Goal: Task Accomplishment & Management: Use online tool/utility

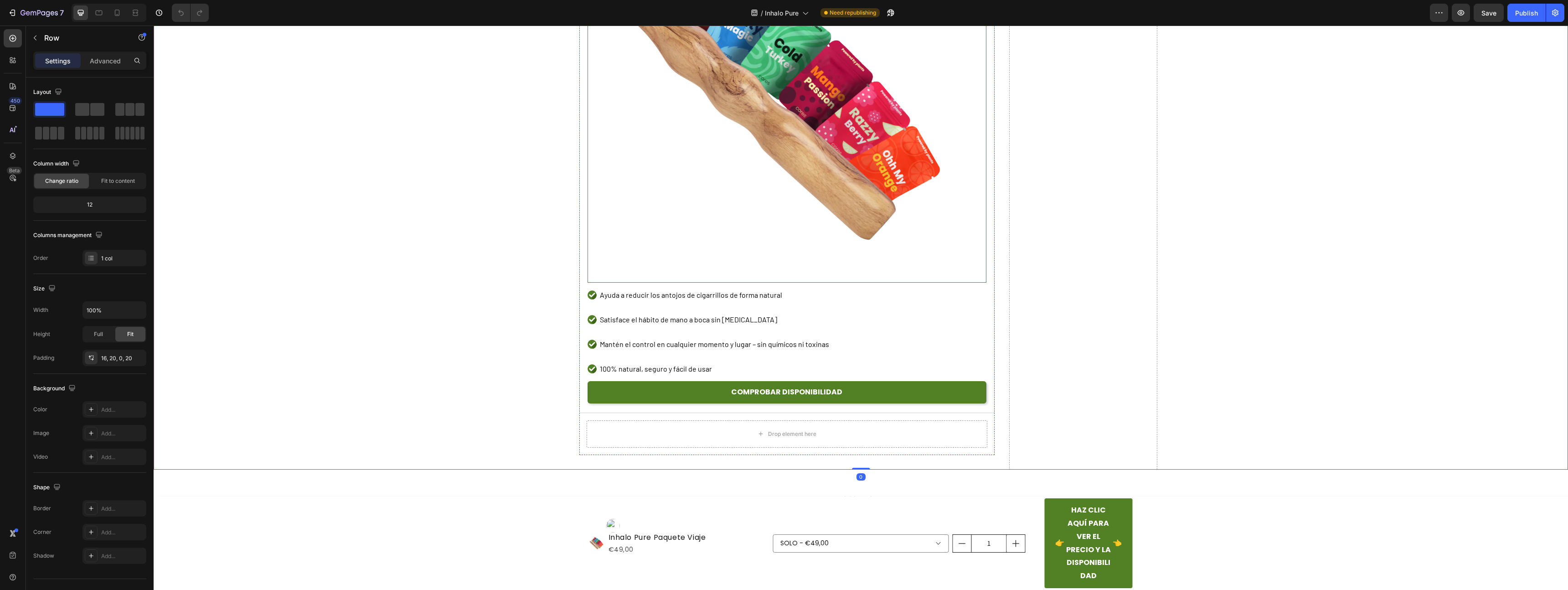
scroll to position [3218, 0]
click at [594, 398] on link "COMPROBAR DISPONIBILIDAD" at bounding box center [786, 392] width 399 height 23
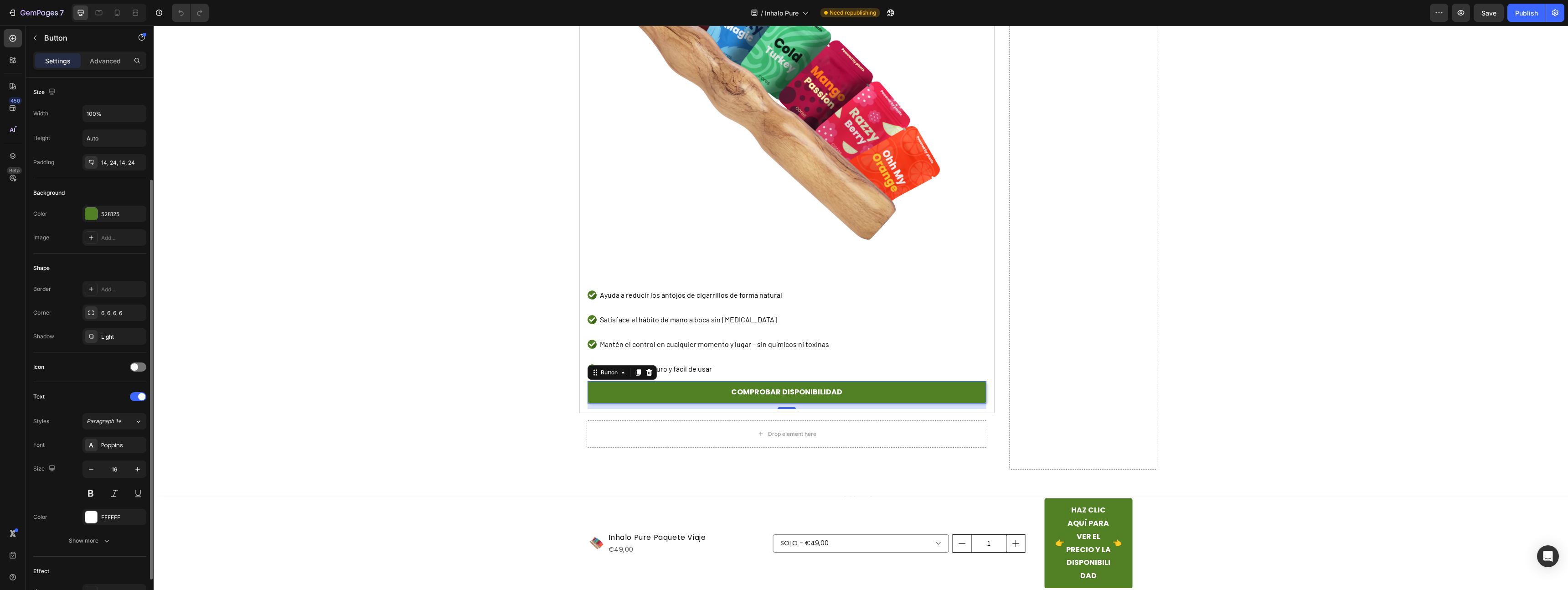
scroll to position [186, 0]
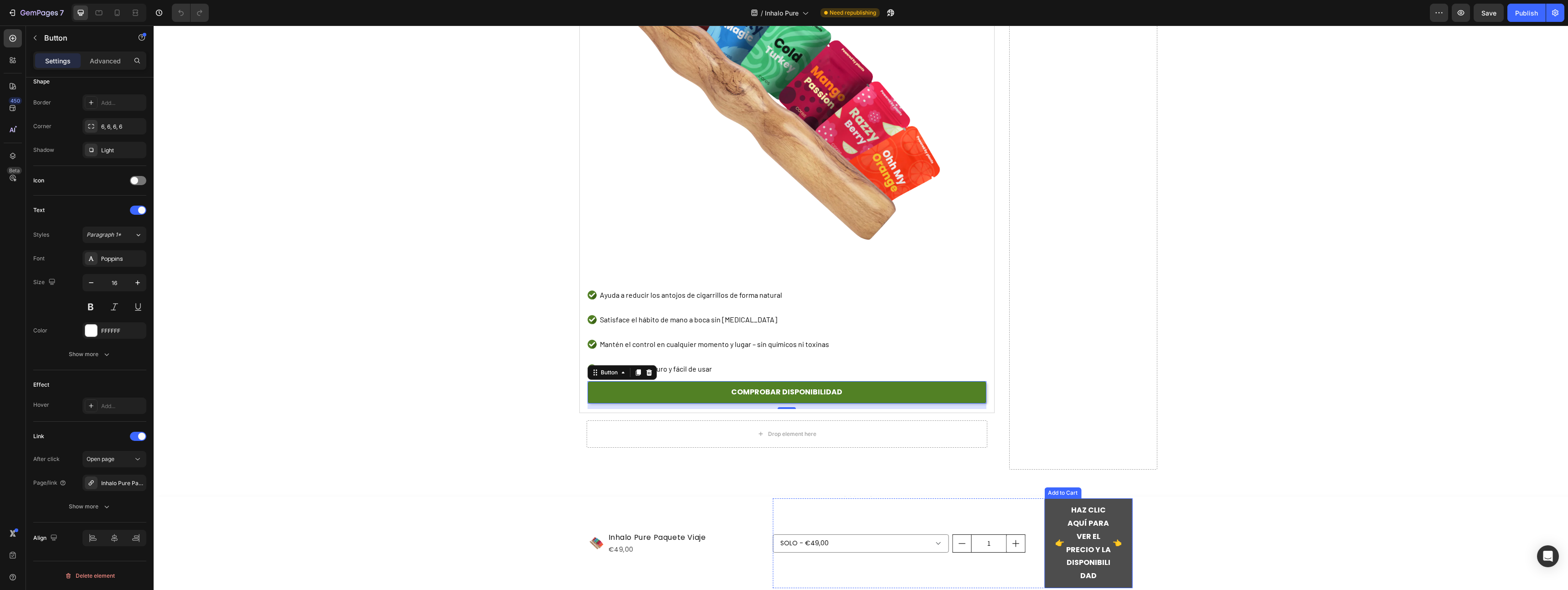
click at [1049, 518] on button "👉 HAZ CLIC AQUÍ PARA VER EL PRECIO Y LA DISPONIBILIDAD 👈" at bounding box center [1088, 543] width 88 height 90
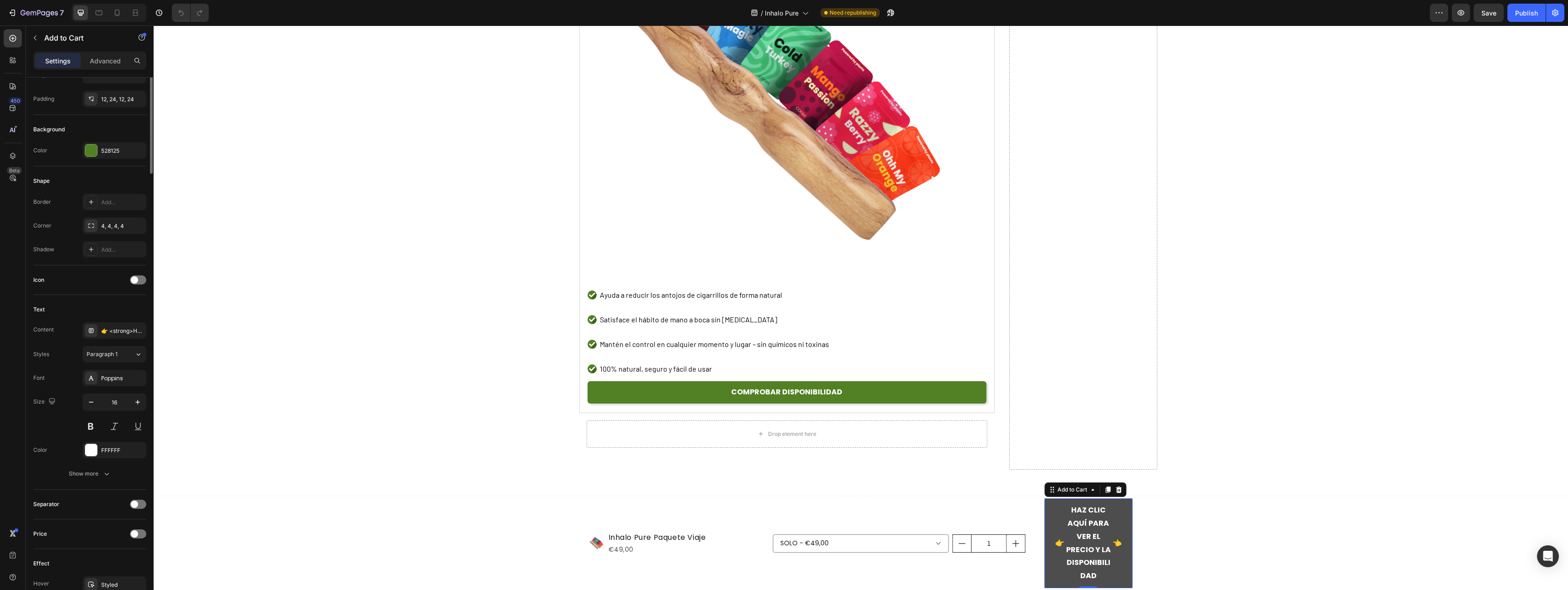
scroll to position [0, 0]
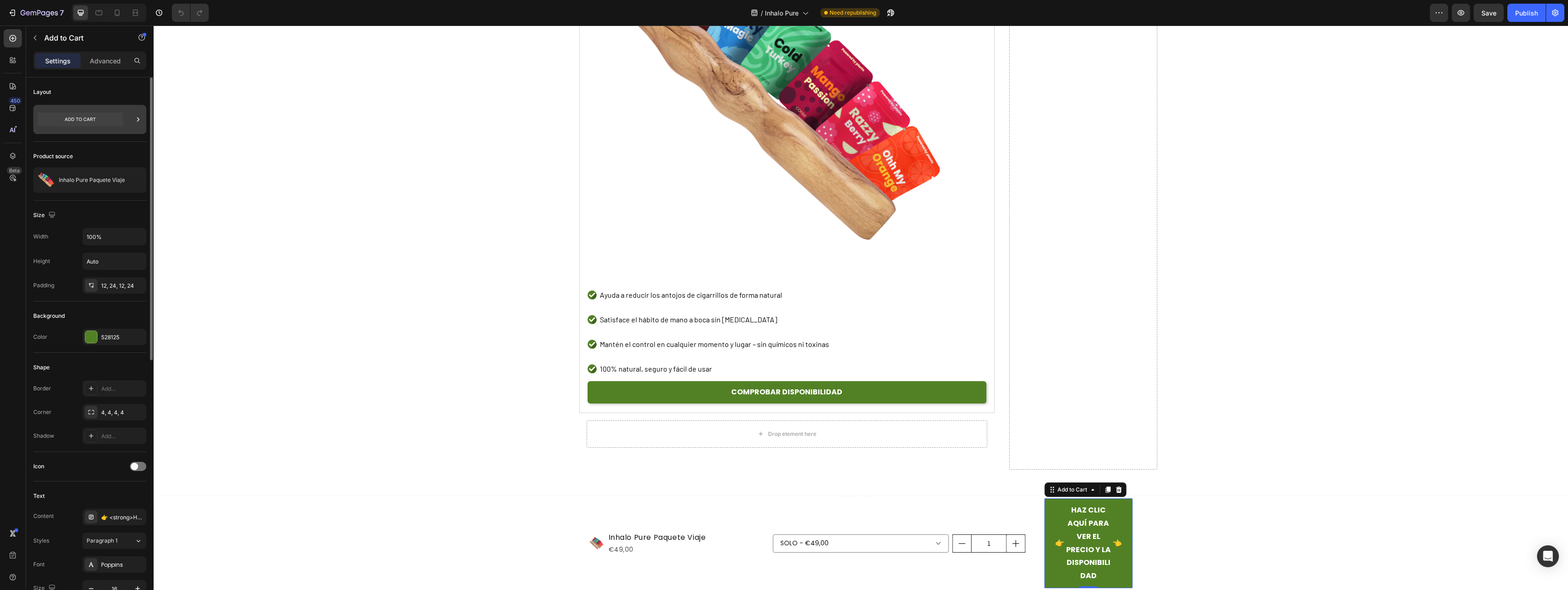
click at [131, 120] on div at bounding box center [90, 119] width 113 height 29
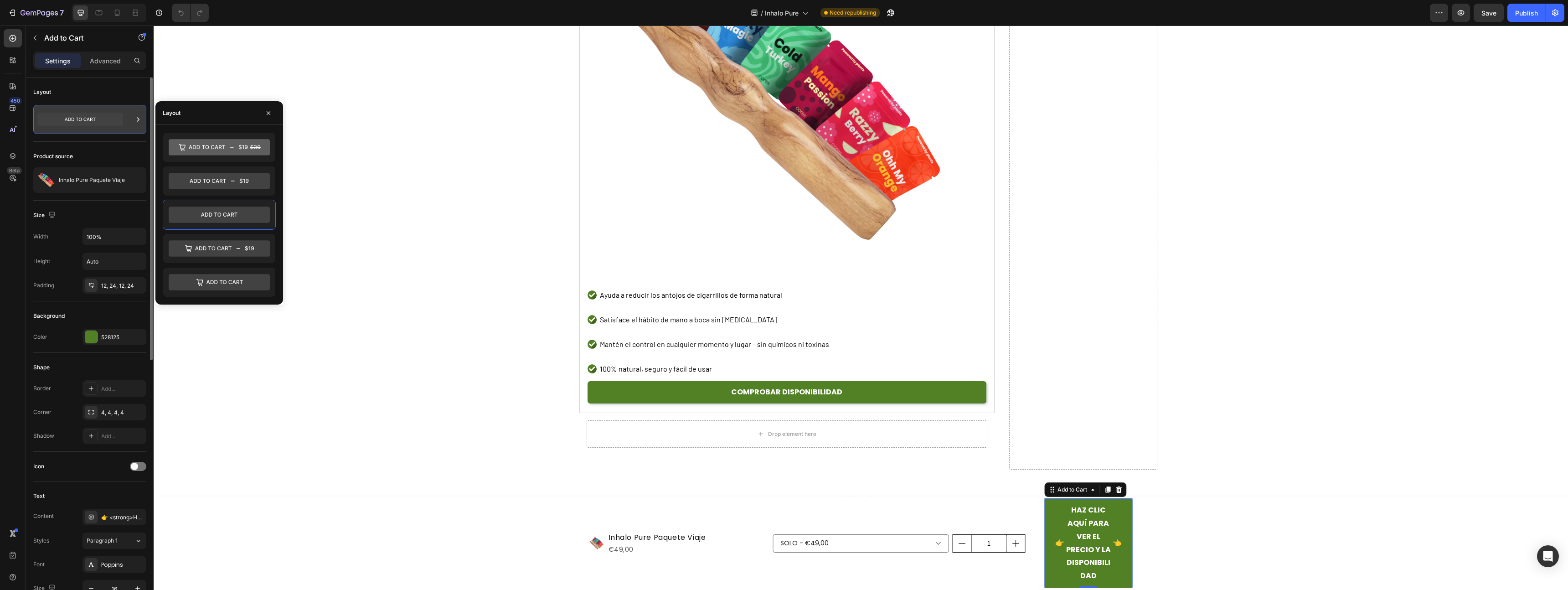
click at [138, 115] on icon at bounding box center [138, 119] width 9 height 9
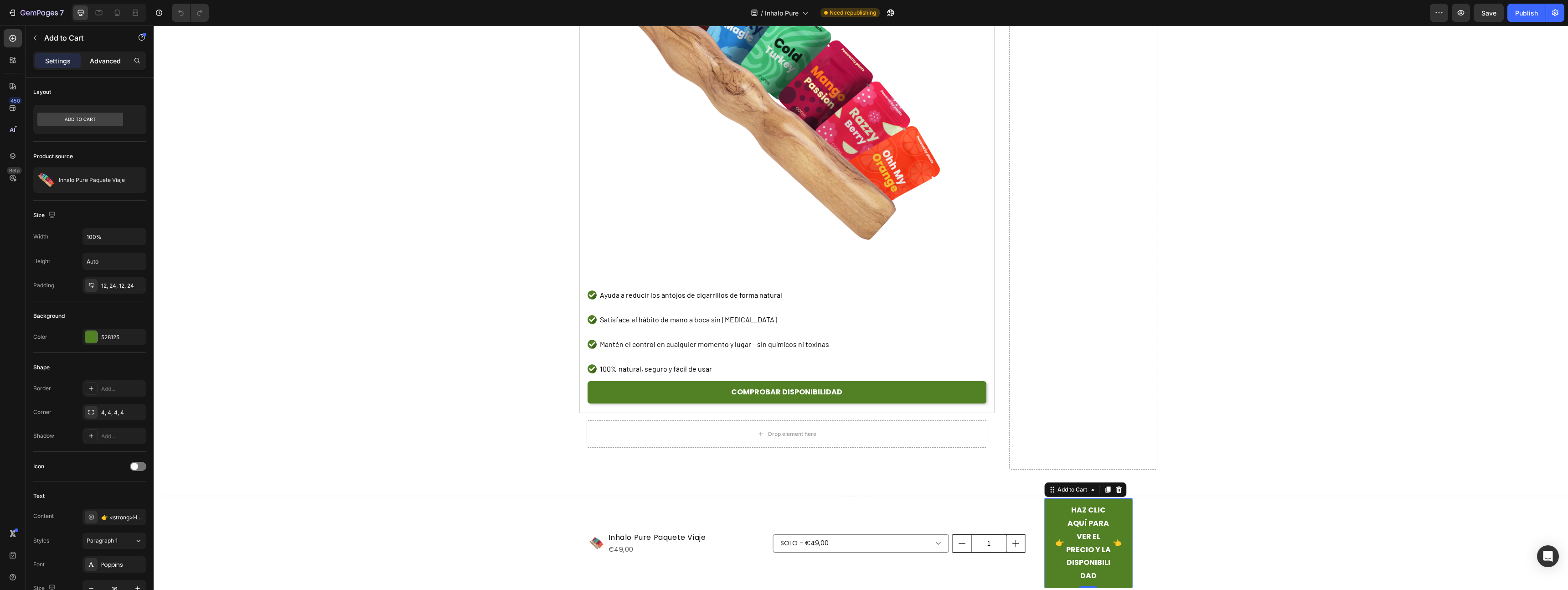
click at [108, 61] on p "Advanced" at bounding box center [105, 61] width 31 height 10
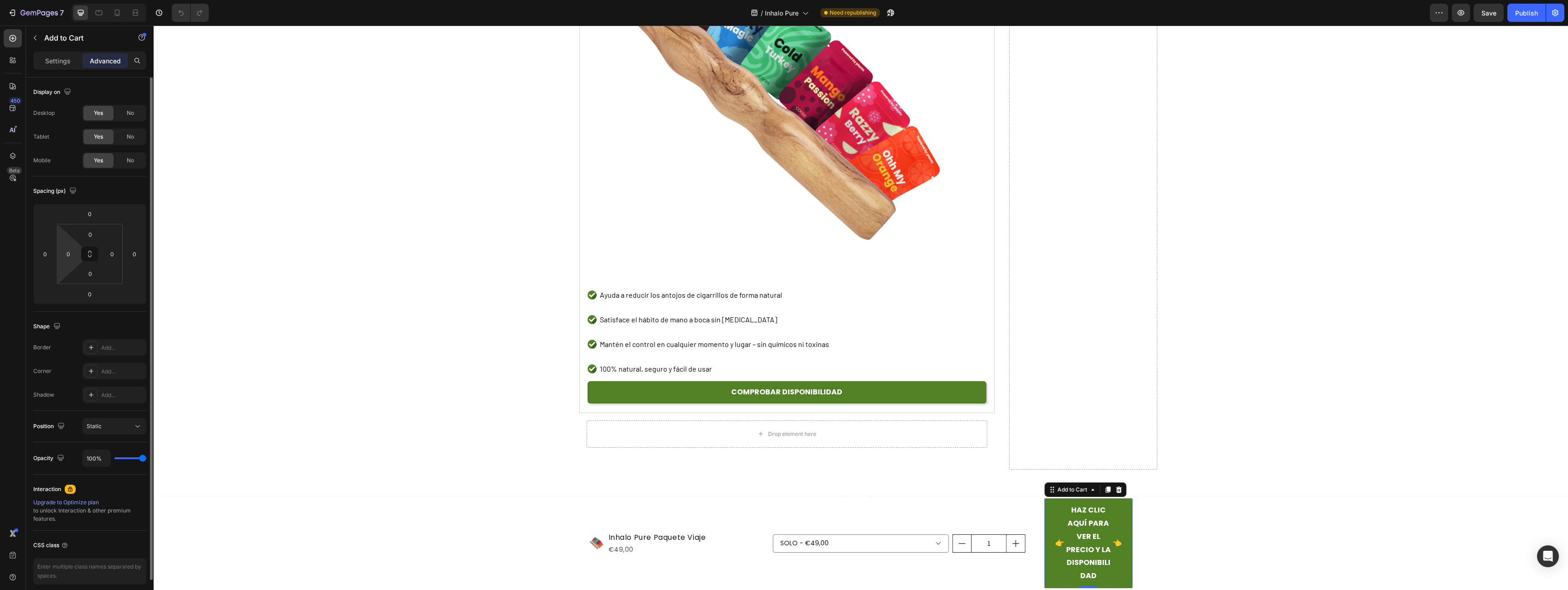
scroll to position [38, 0]
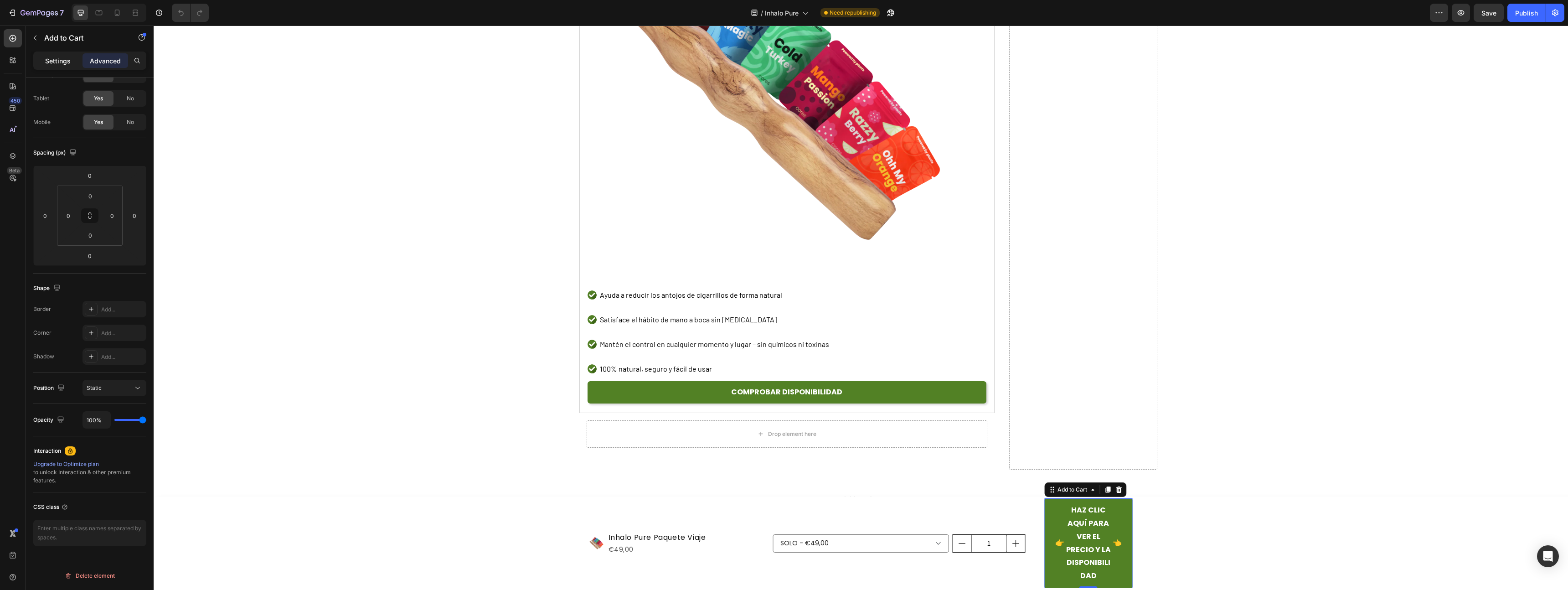
click at [49, 59] on p "Settings" at bounding box center [58, 61] width 26 height 10
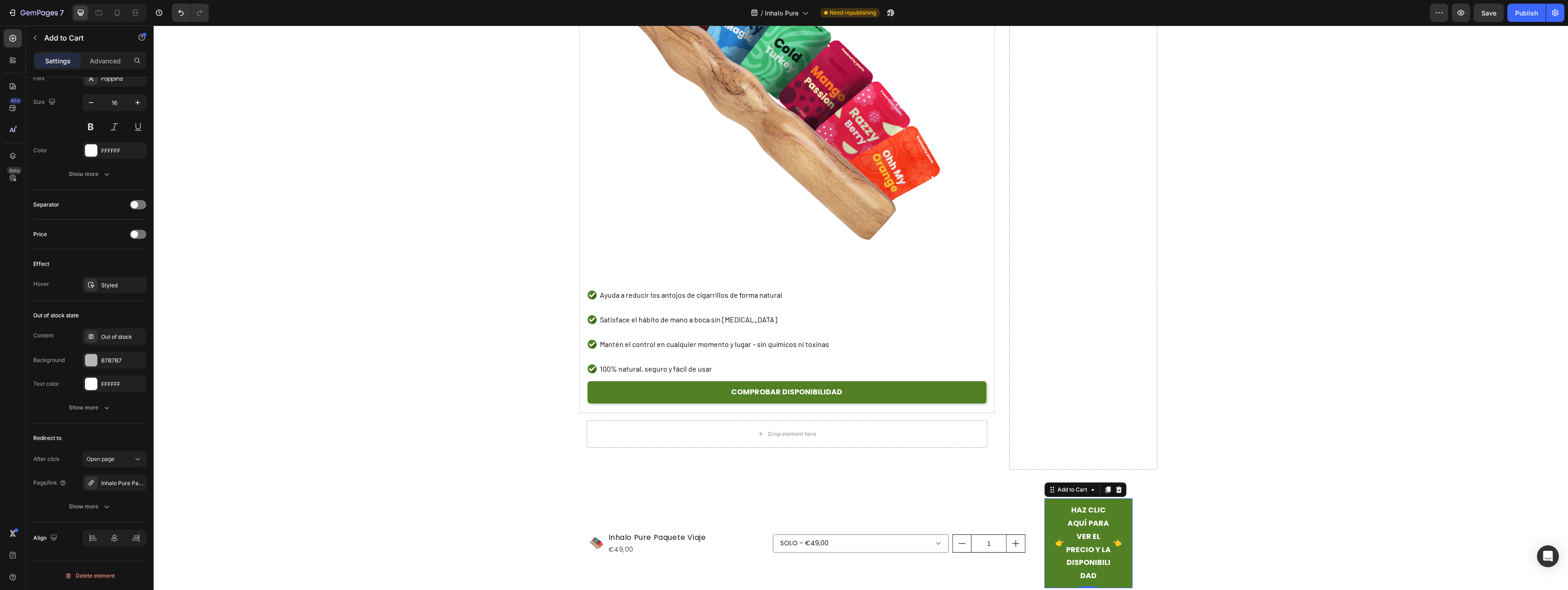
scroll to position [0, 0]
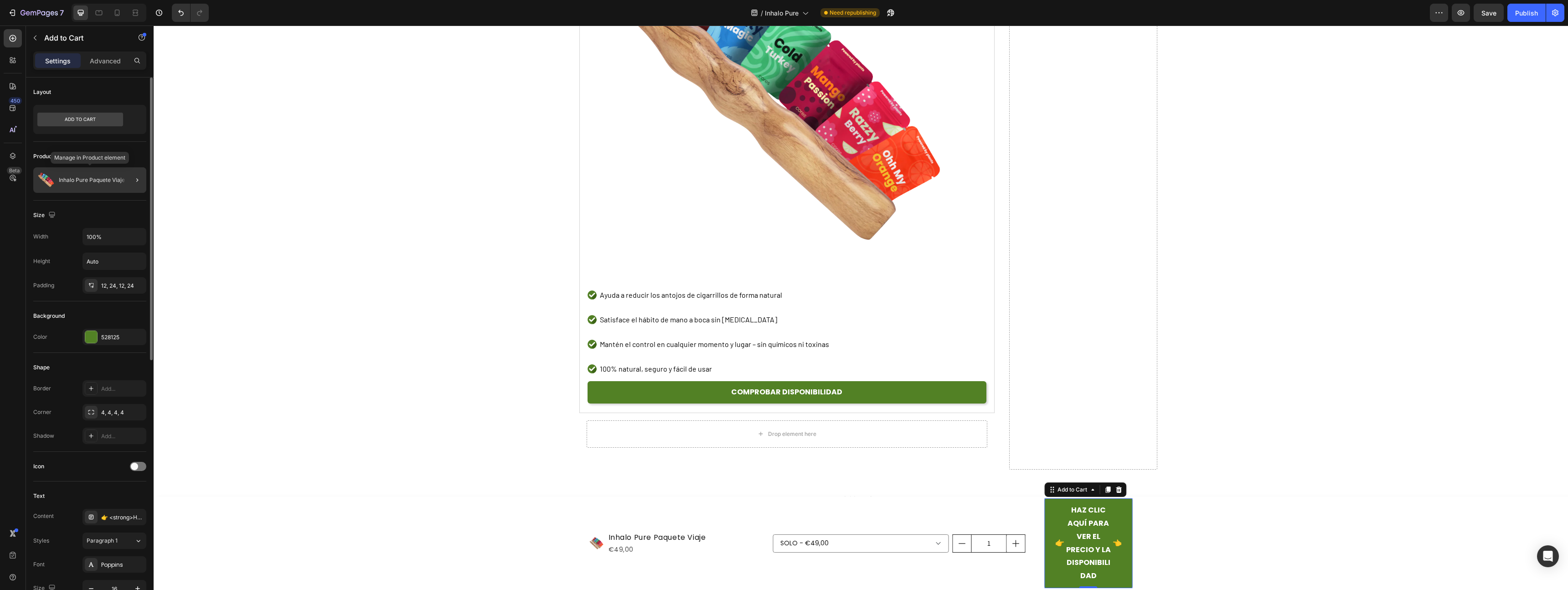
click at [106, 186] on div "Inhalo Pure Paquete Viaje" at bounding box center [90, 180] width 113 height 26
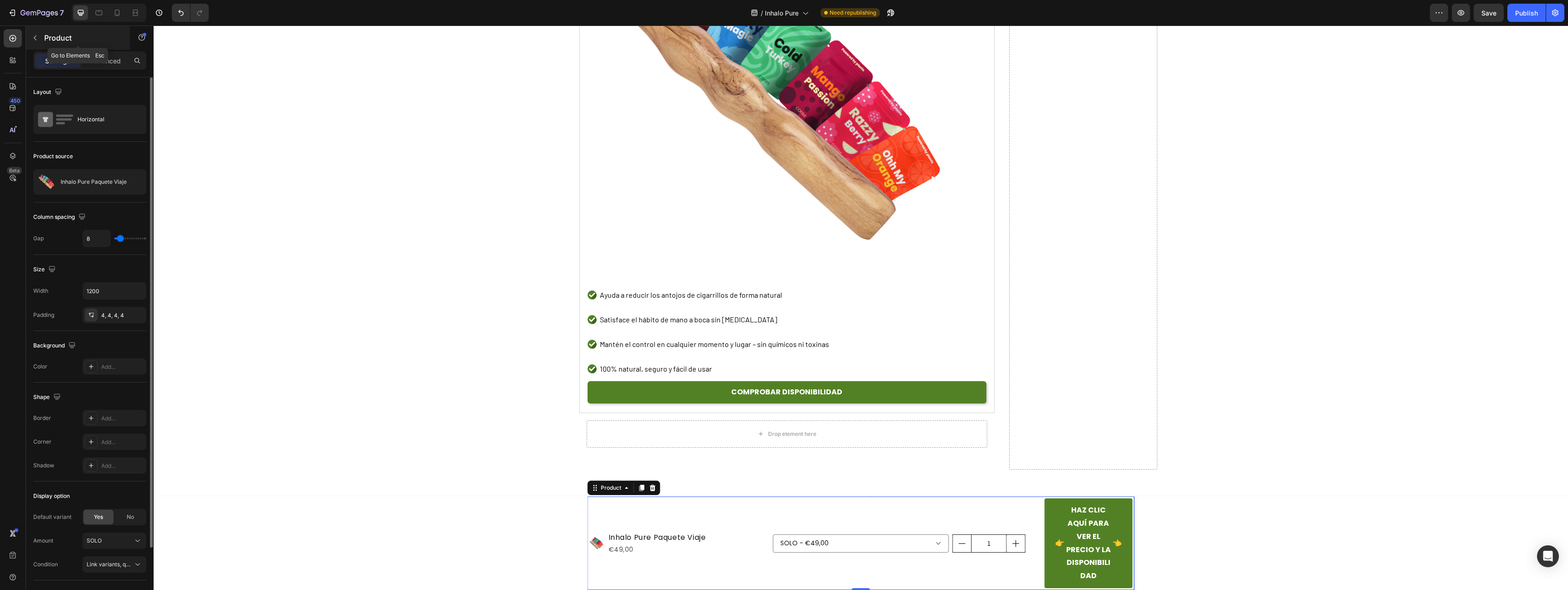
click at [41, 38] on button "button" at bounding box center [35, 38] width 15 height 15
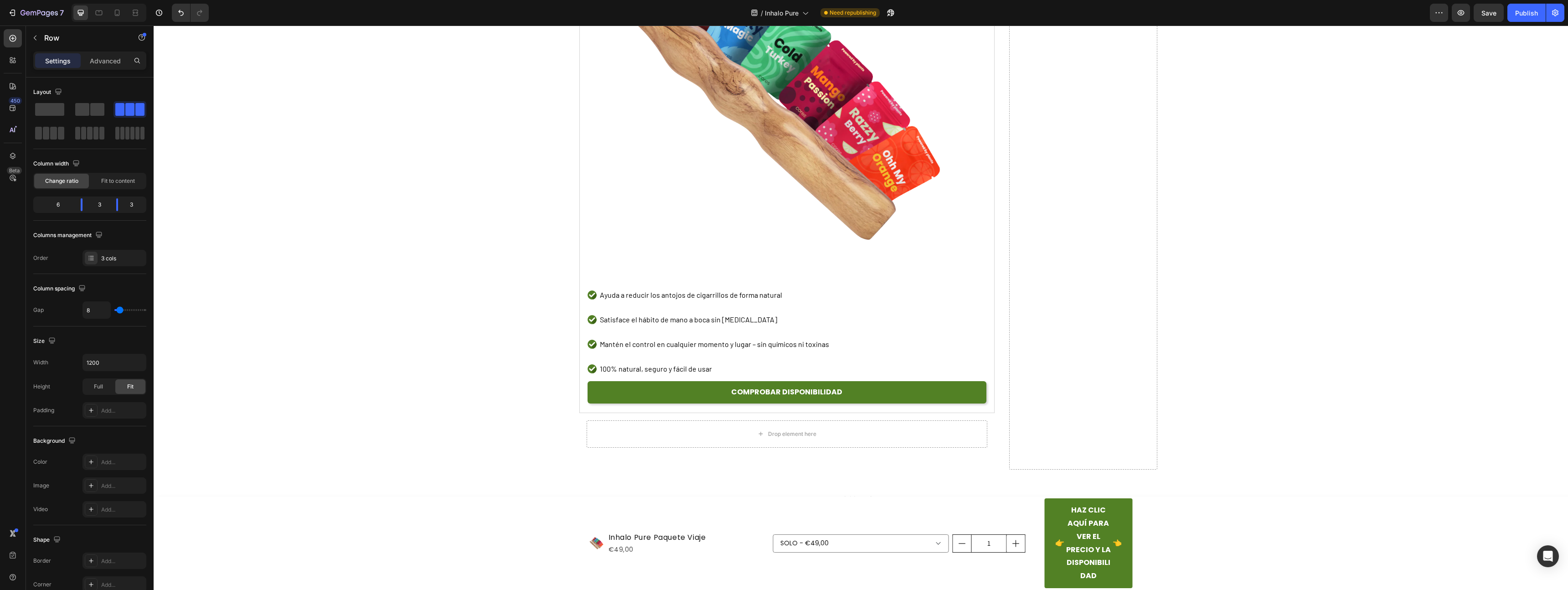
click at [923, 500] on div "SOLO - €49,00 TOGETHER - €89,00 Product Variants & Swatches" at bounding box center [861, 543] width 177 height 90
click at [663, 513] on div "Product Images Inhalo Pure Paquete Viaje Product Title €49,00 Product Price Pro…" at bounding box center [679, 543] width 180 height 90
click at [812, 500] on div "SOLO - €49,00 TOGETHER - €89,00 Product Variants & Swatches" at bounding box center [861, 543] width 177 height 90
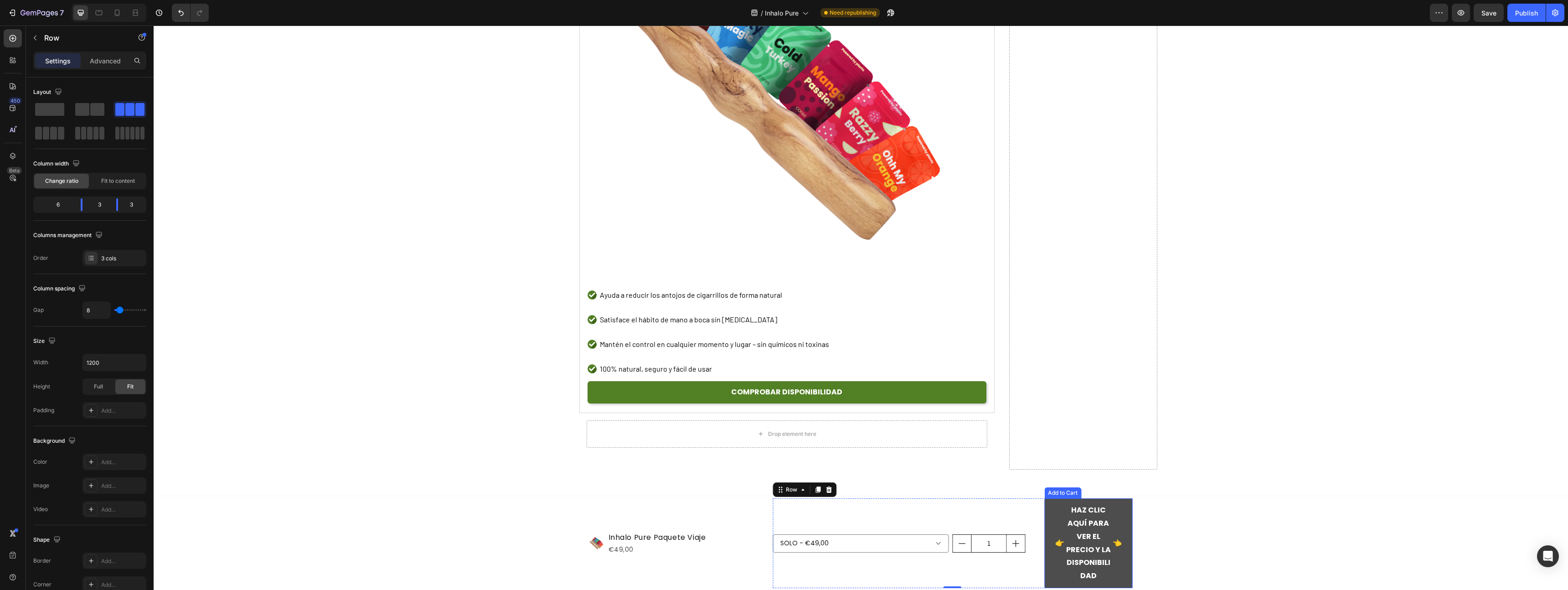
click at [1047, 511] on button "👉 HAZ CLIC AQUÍ PARA VER EL PRECIO Y LA DISPONIBILIDAD 👈" at bounding box center [1088, 543] width 88 height 90
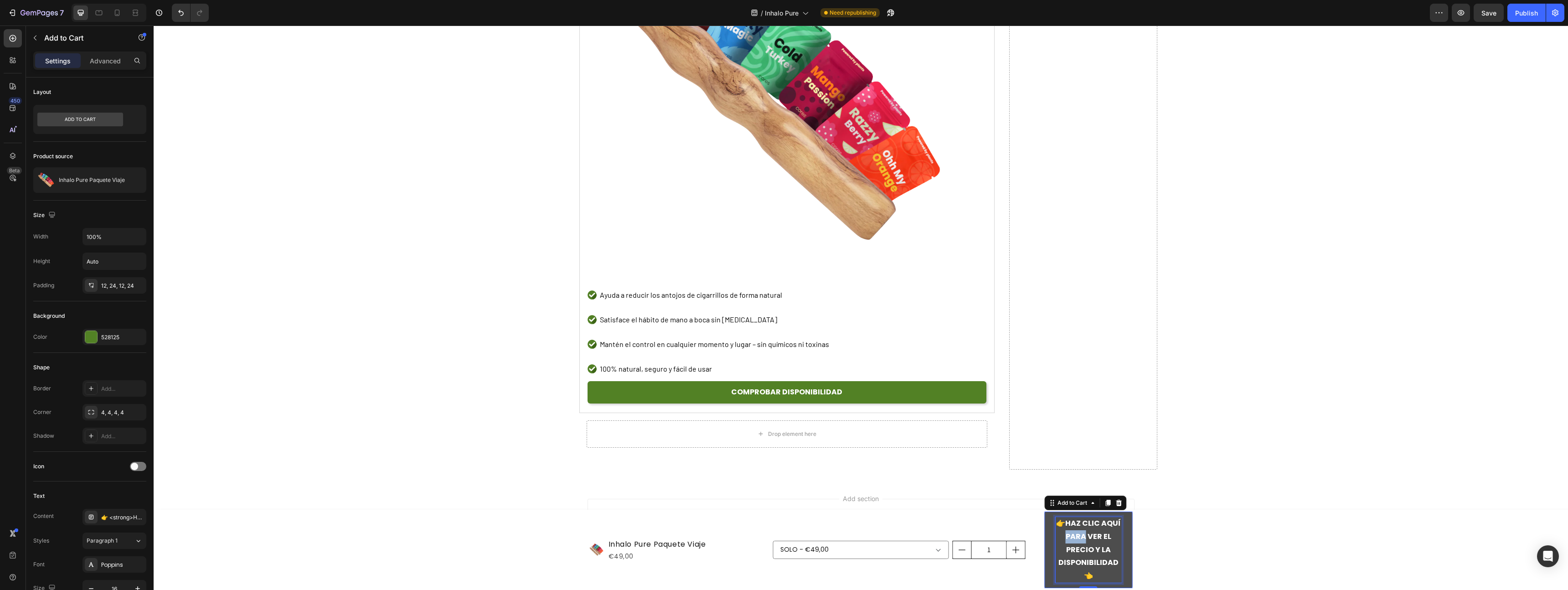
click at [1072, 532] on strong "HAZ CLIC AQUÍ PARA VER EL PRECIO Y LA DISPONIBILIDAD" at bounding box center [1090, 543] width 63 height 50
copy p "👉 HAZ CLIC AQUÍ PARA VER EL PRECIO Y LA DISPONIBILIDAD 👈"
click at [1024, 528] on div "1 Product Quantity" at bounding box center [996, 550] width 88 height 77
click at [1045, 525] on button "👉 HAZ CLIC AQUÍ PARA VER EL PRECIO Y LA DISPONIBILIDAD 👈" at bounding box center [1088, 550] width 88 height 77
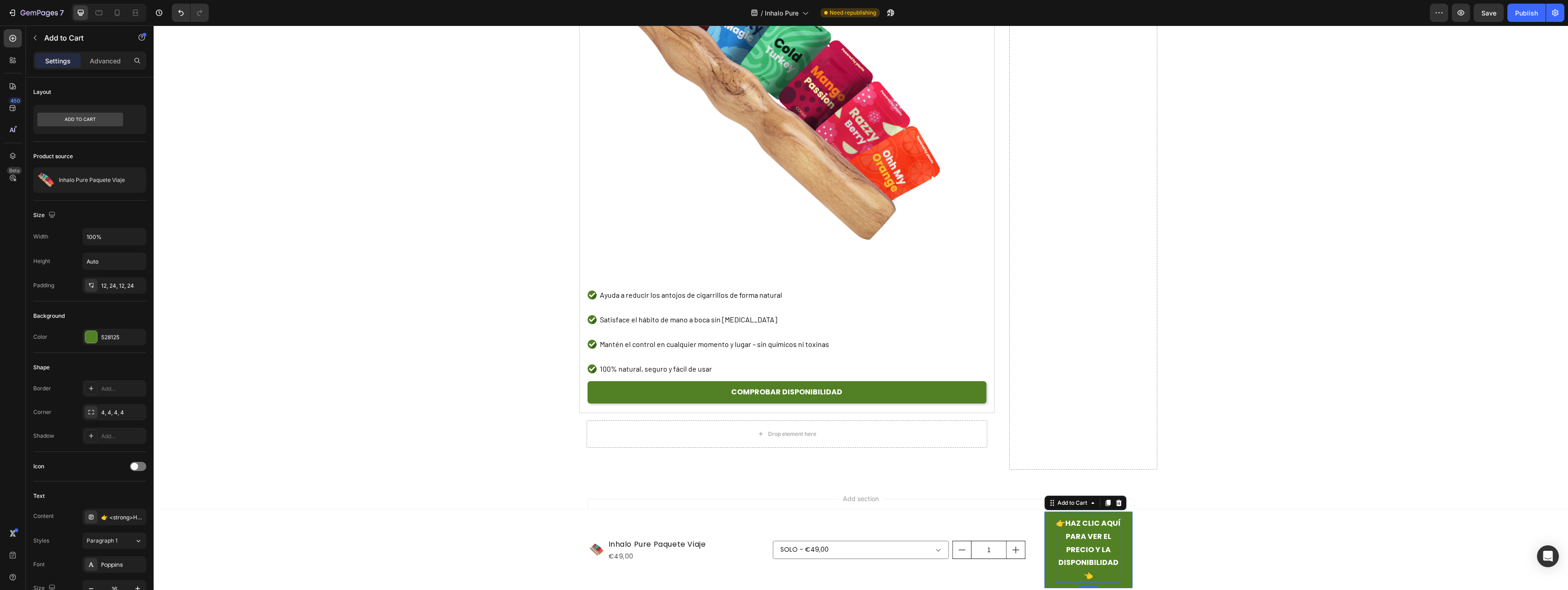
click at [1116, 502] on icon at bounding box center [1119, 503] width 7 height 7
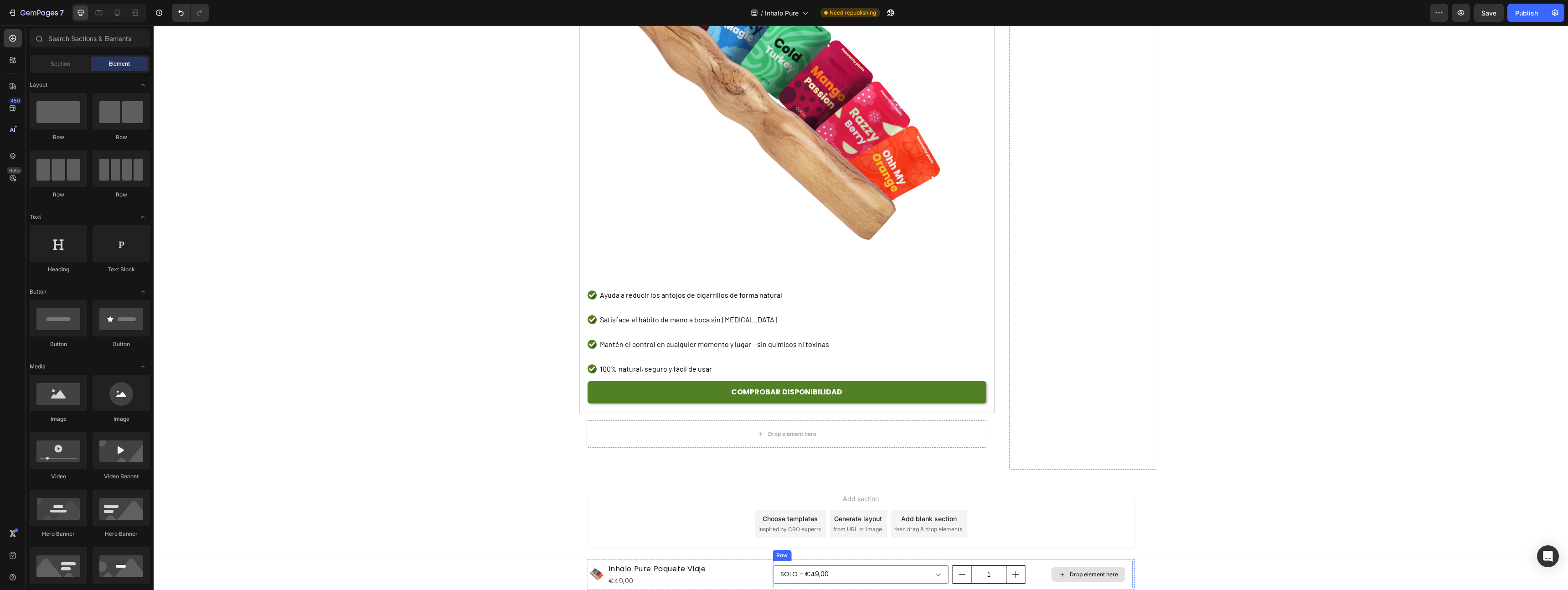
click at [1077, 574] on div "Drop element here" at bounding box center [1094, 575] width 48 height 7
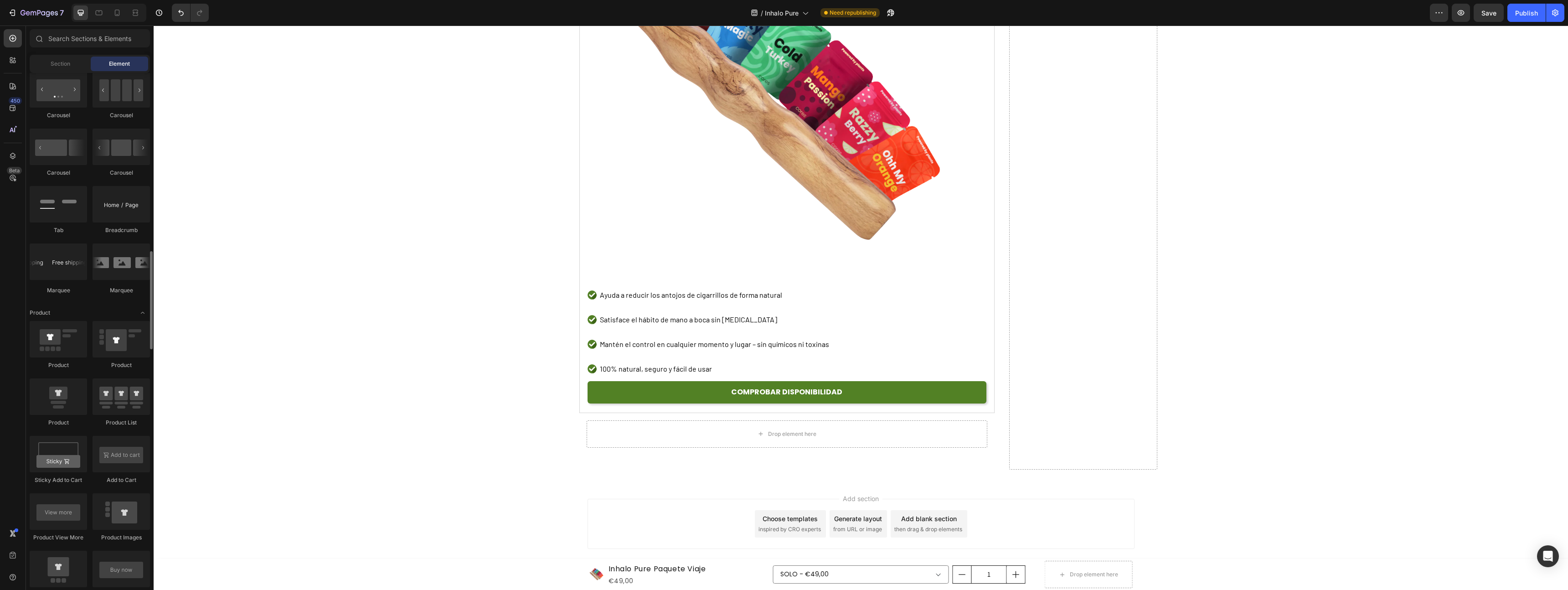
scroll to position [1099, 0]
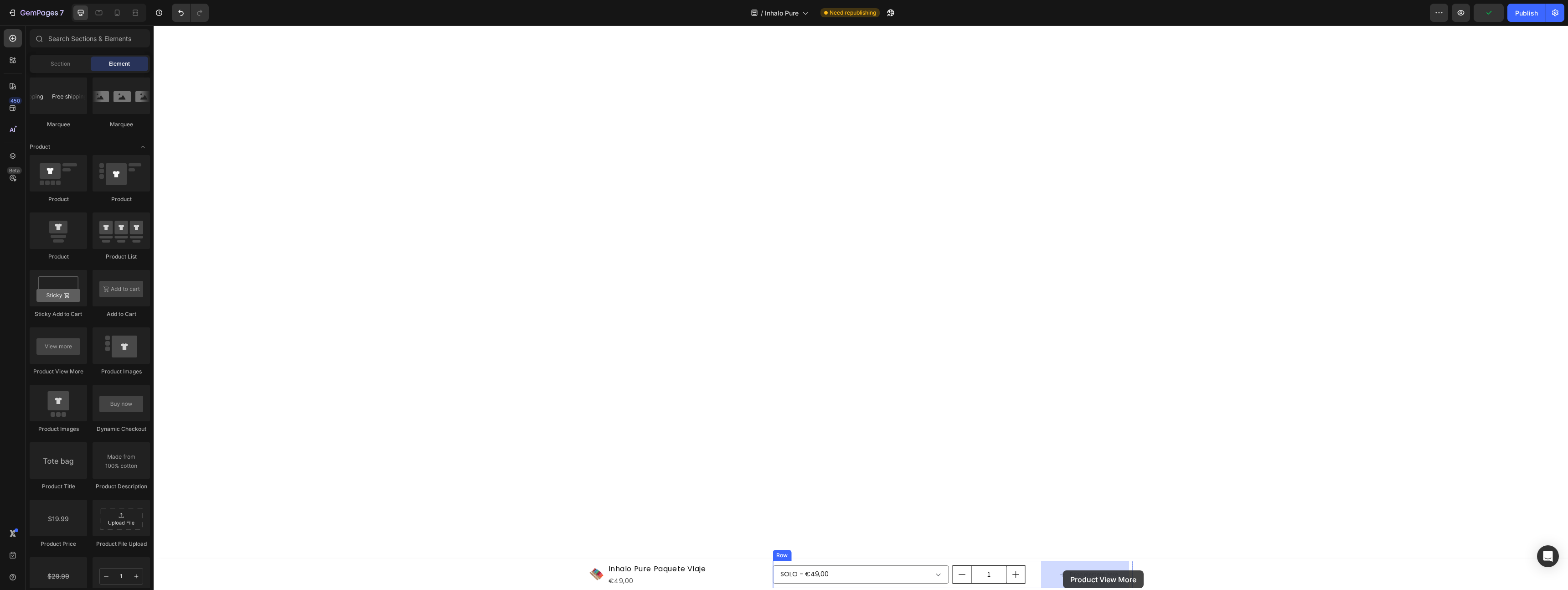
drag, startPoint x: 208, startPoint y: 375, endPoint x: 1066, endPoint y: 575, distance: 881.0
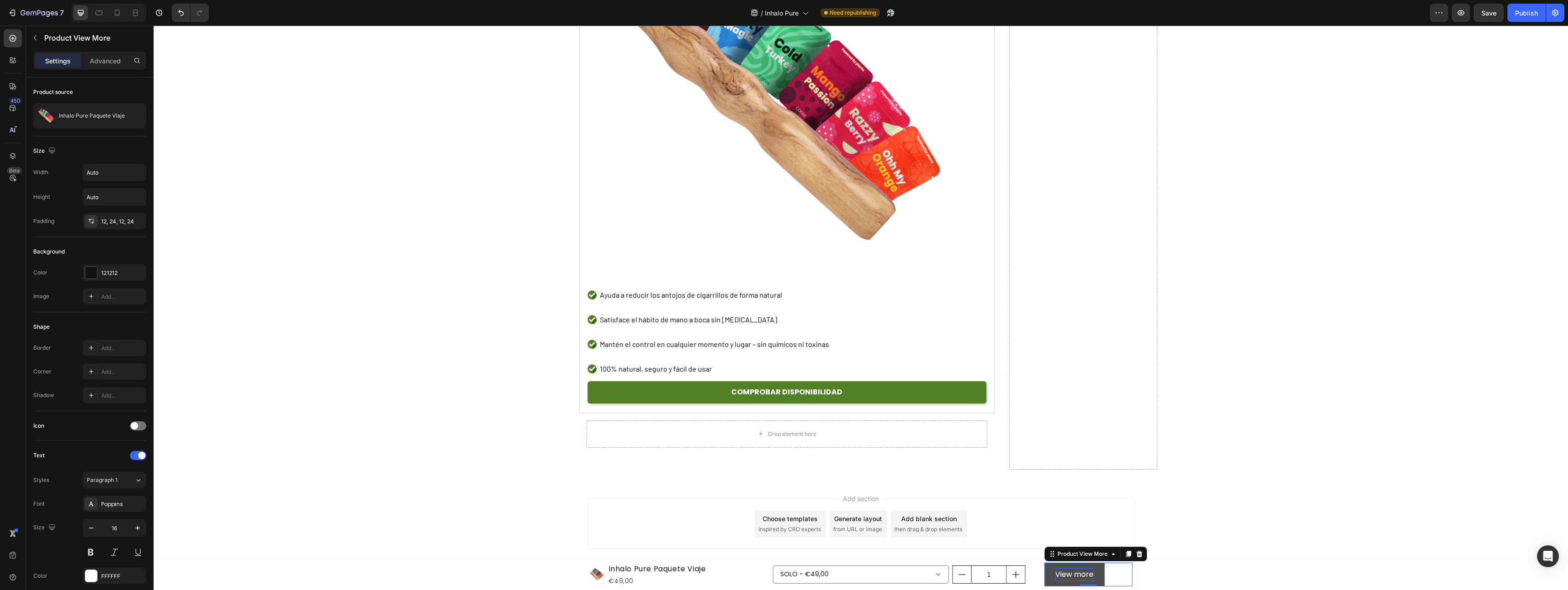
click at [1068, 574] on p "View more" at bounding box center [1074, 575] width 38 height 13
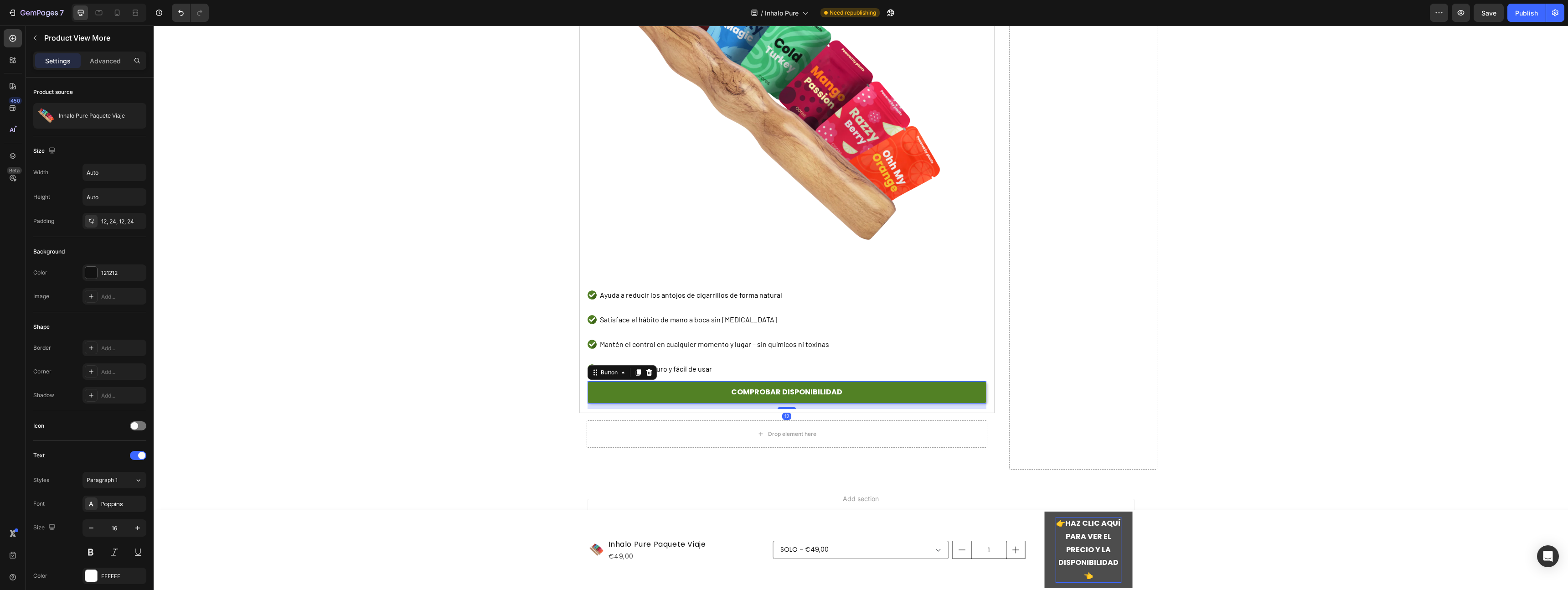
click at [928, 396] on link "COMPROBAR DISPONIBILIDAD" at bounding box center [786, 392] width 399 height 23
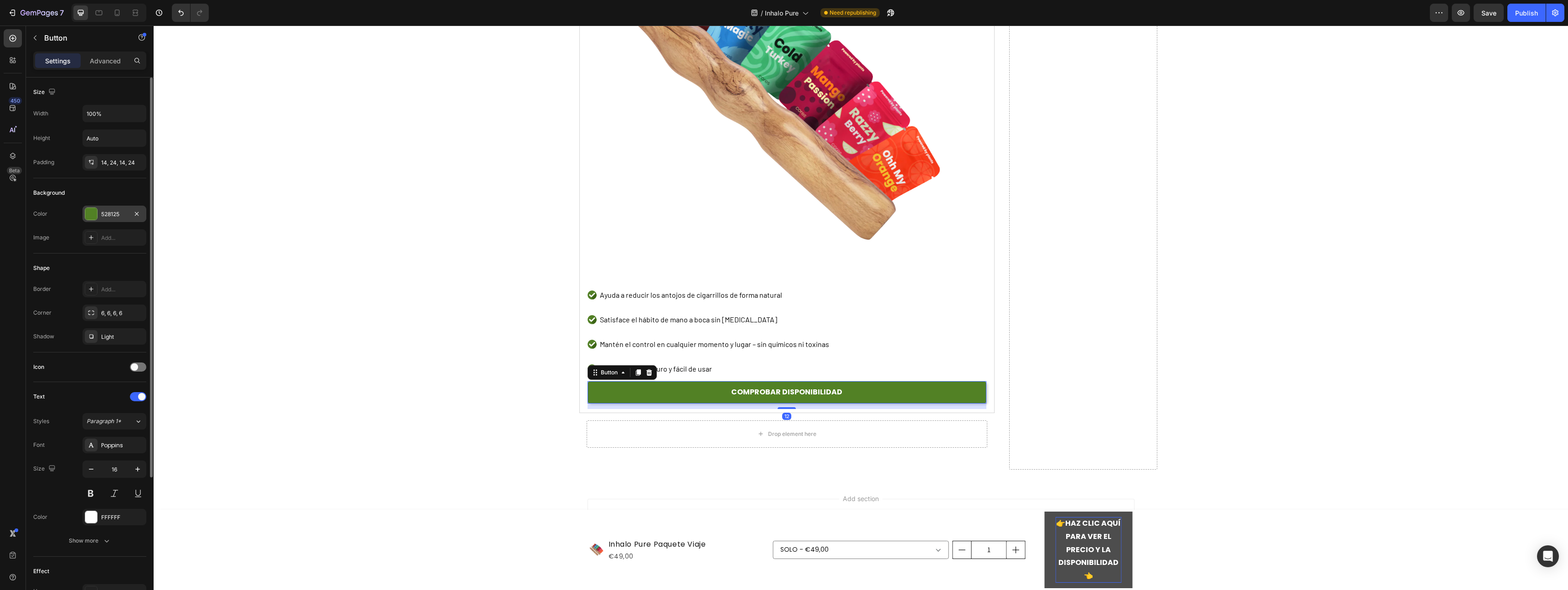
click at [117, 217] on div "528125" at bounding box center [114, 214] width 26 height 8
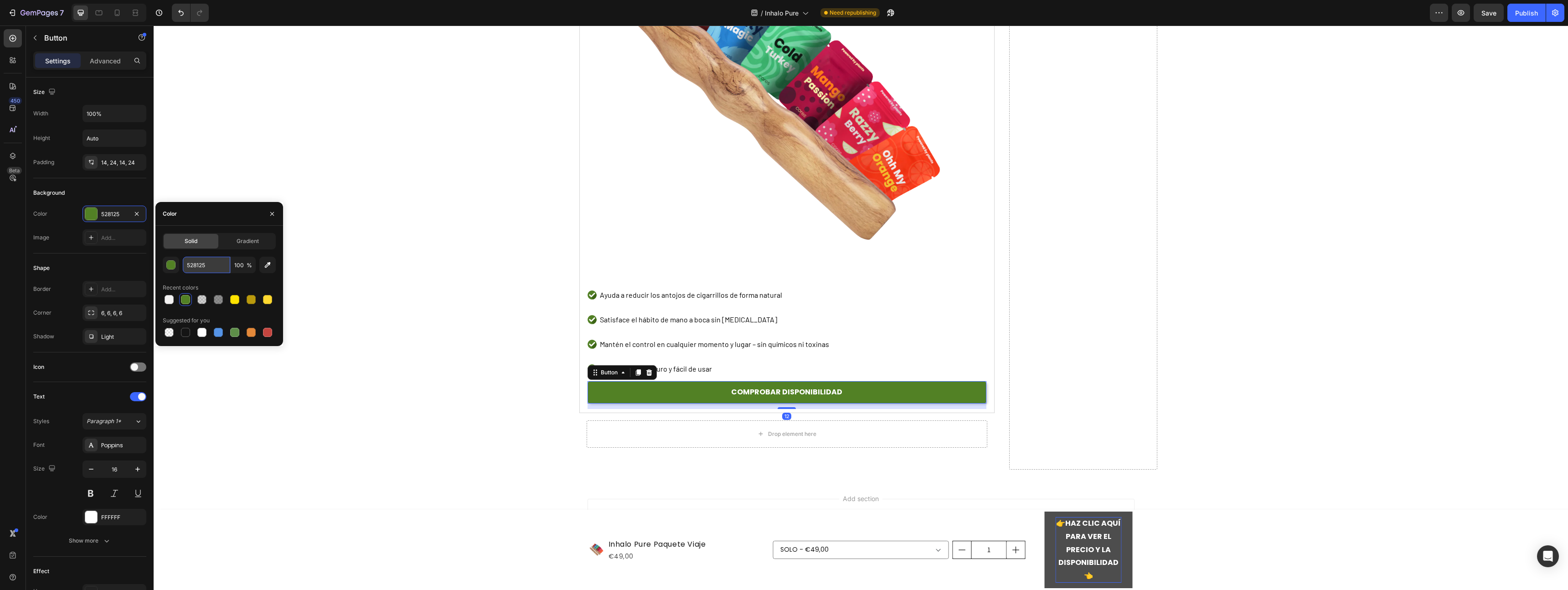
click at [194, 264] on input "528125" at bounding box center [206, 265] width 47 height 16
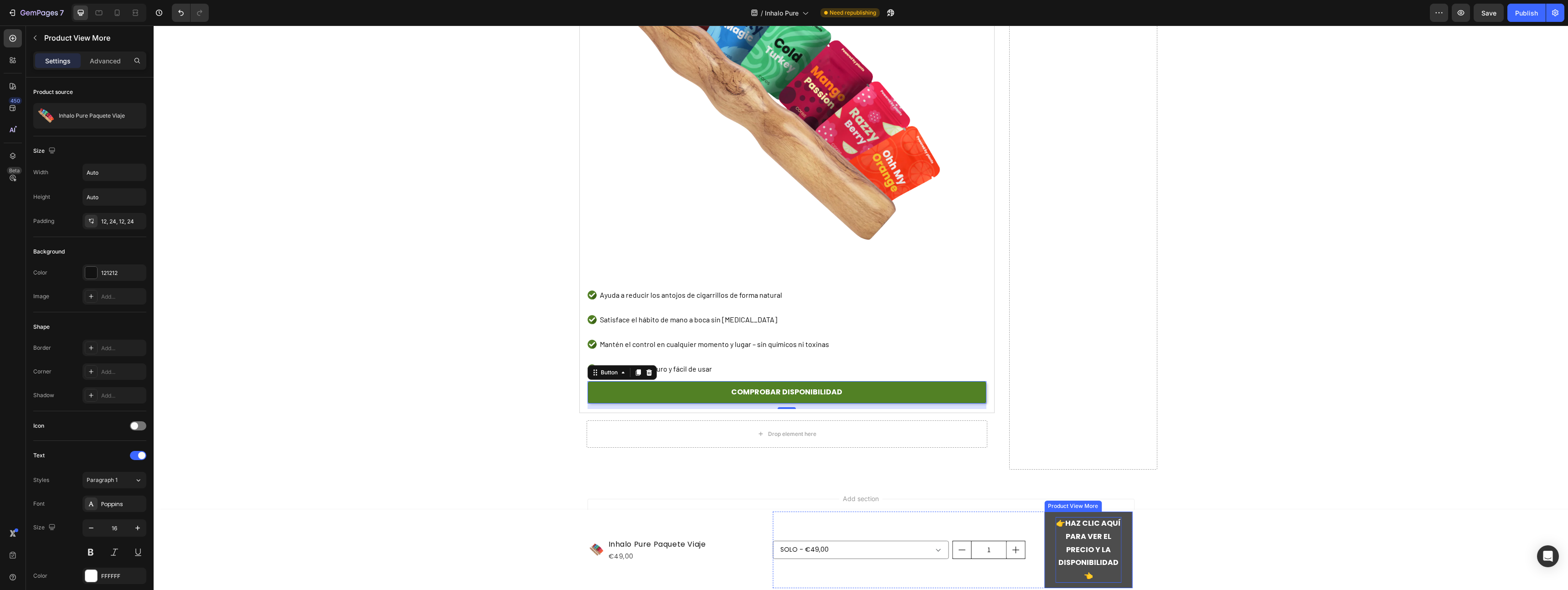
click at [1093, 543] on p "👉 HAZ CLIC AQUÍ PARA VER EL PRECIO Y LA DISPONIBILIDAD 👈" at bounding box center [1088, 550] width 66 height 66
click at [1046, 543] on button "👉 HAZ CLIC AQUÍ PARA VER EL PRECIO Y LA DISPONIBILIDAD 👈" at bounding box center [1088, 550] width 88 height 77
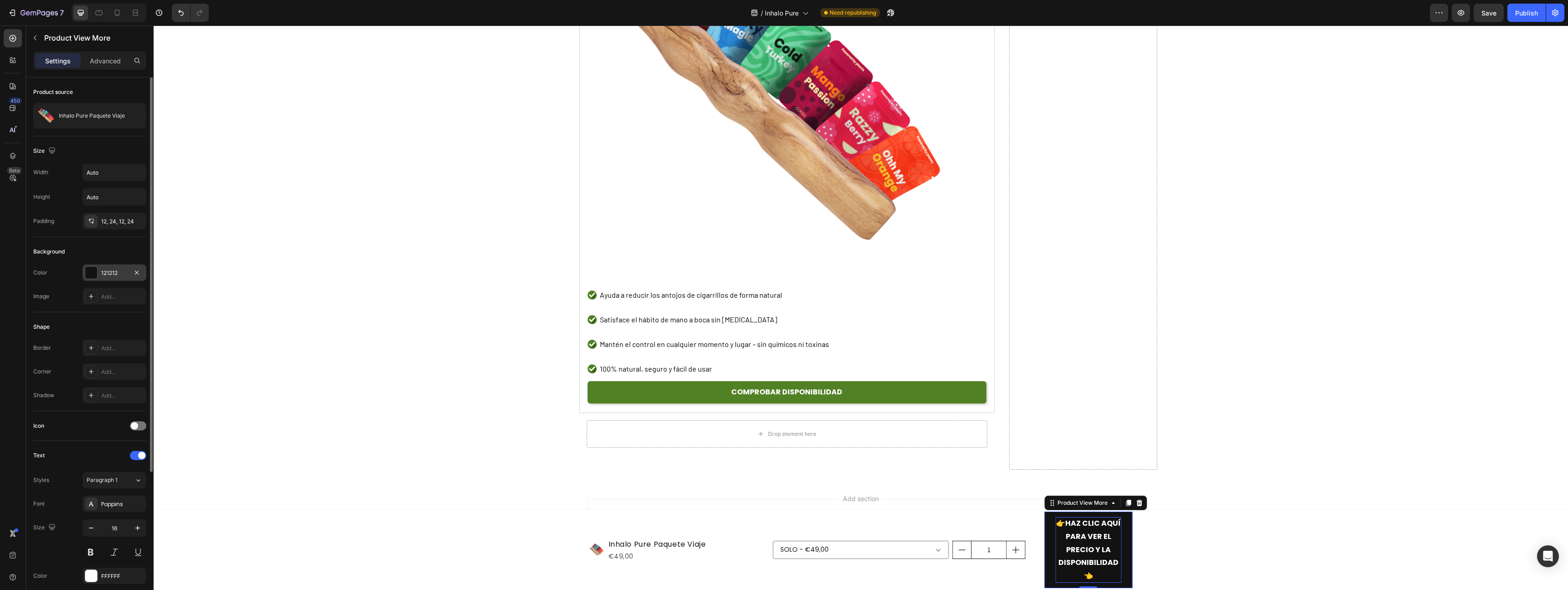
click at [106, 273] on div "121212" at bounding box center [114, 273] width 26 height 8
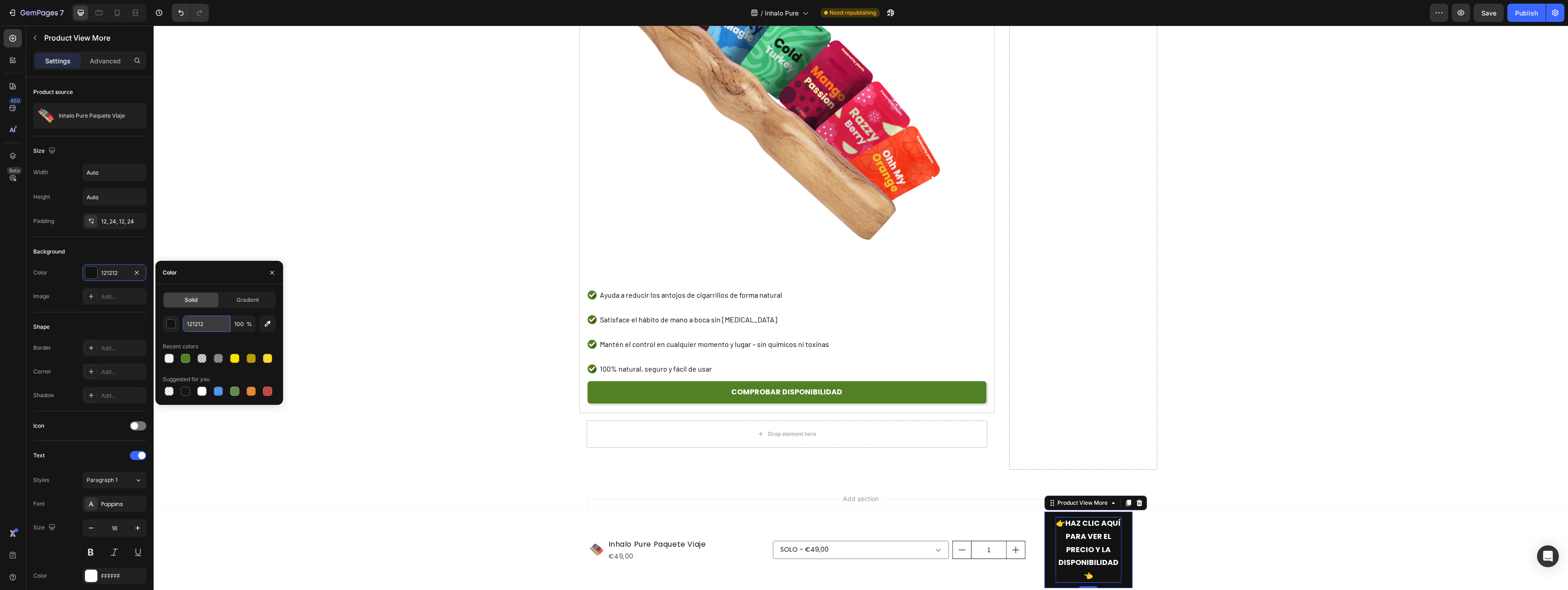
click at [191, 328] on input "121212" at bounding box center [206, 323] width 47 height 16
paste input "528125"
type input "528125"
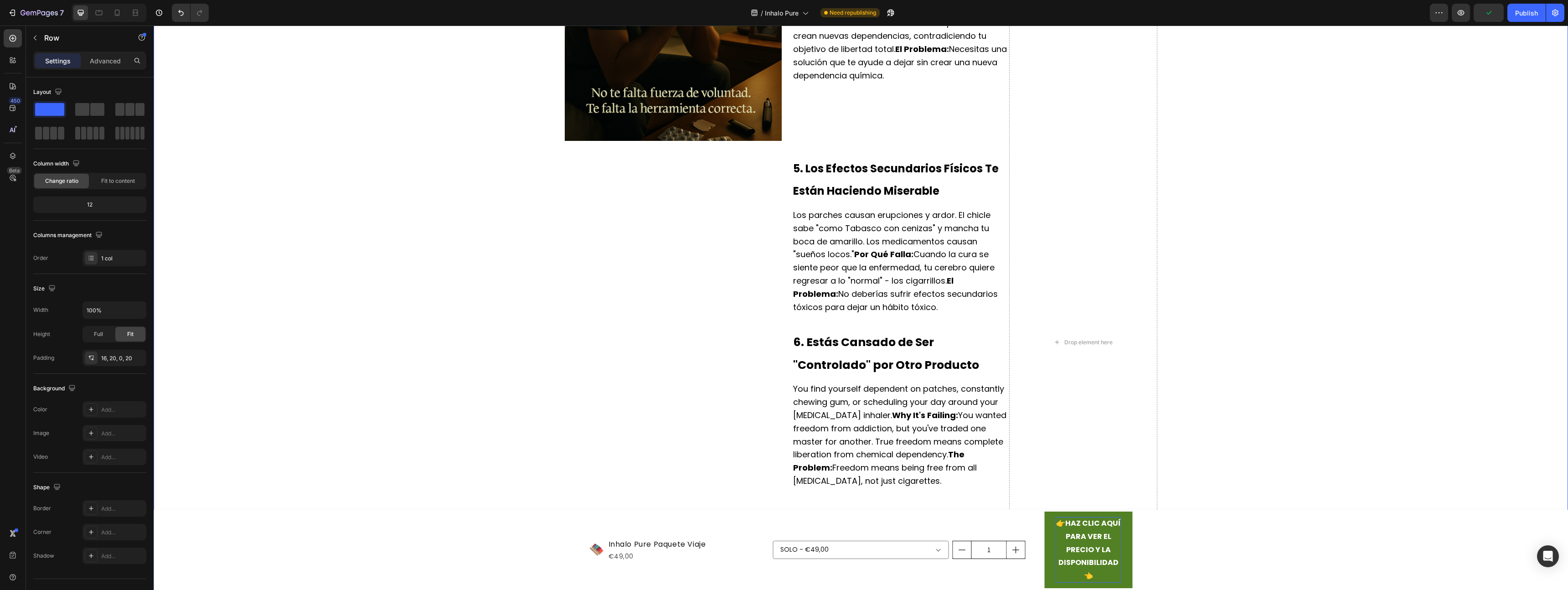
scroll to position [747, 0]
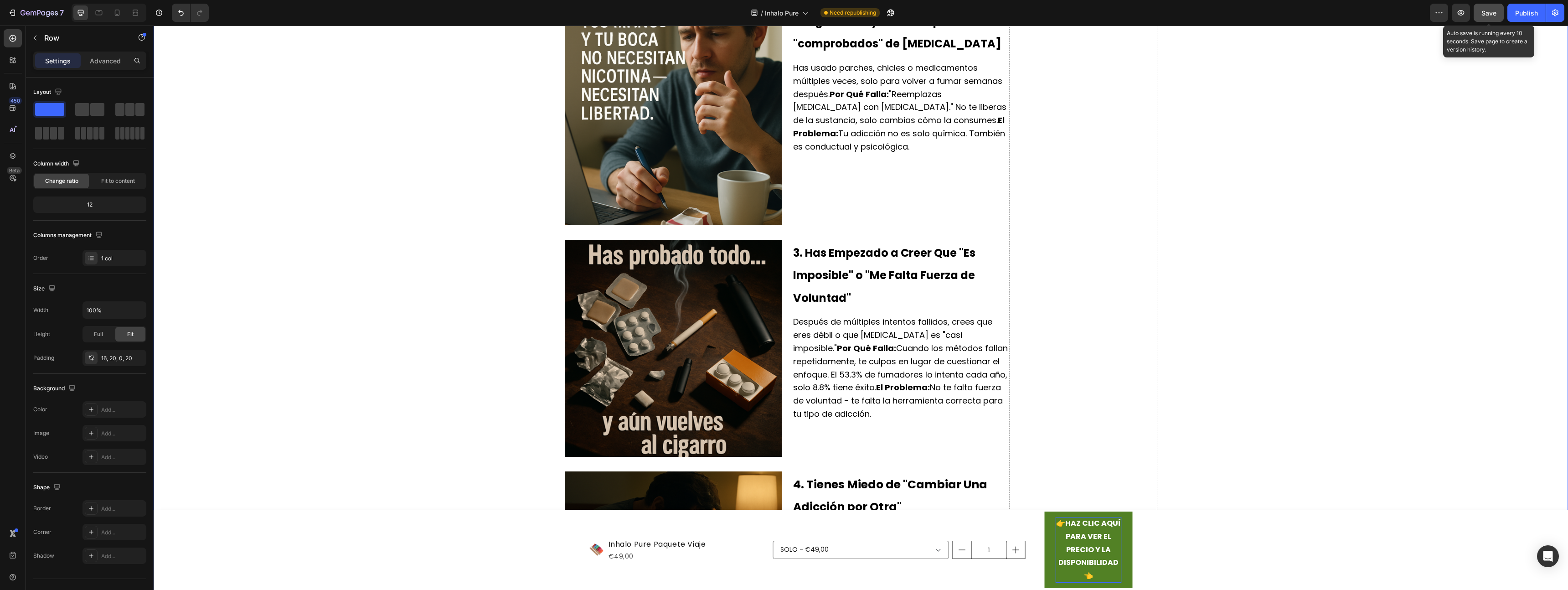
click at [1484, 21] on button "Save" at bounding box center [1488, 13] width 30 height 18
click at [1537, 13] on div "Publish" at bounding box center [1526, 13] width 23 height 10
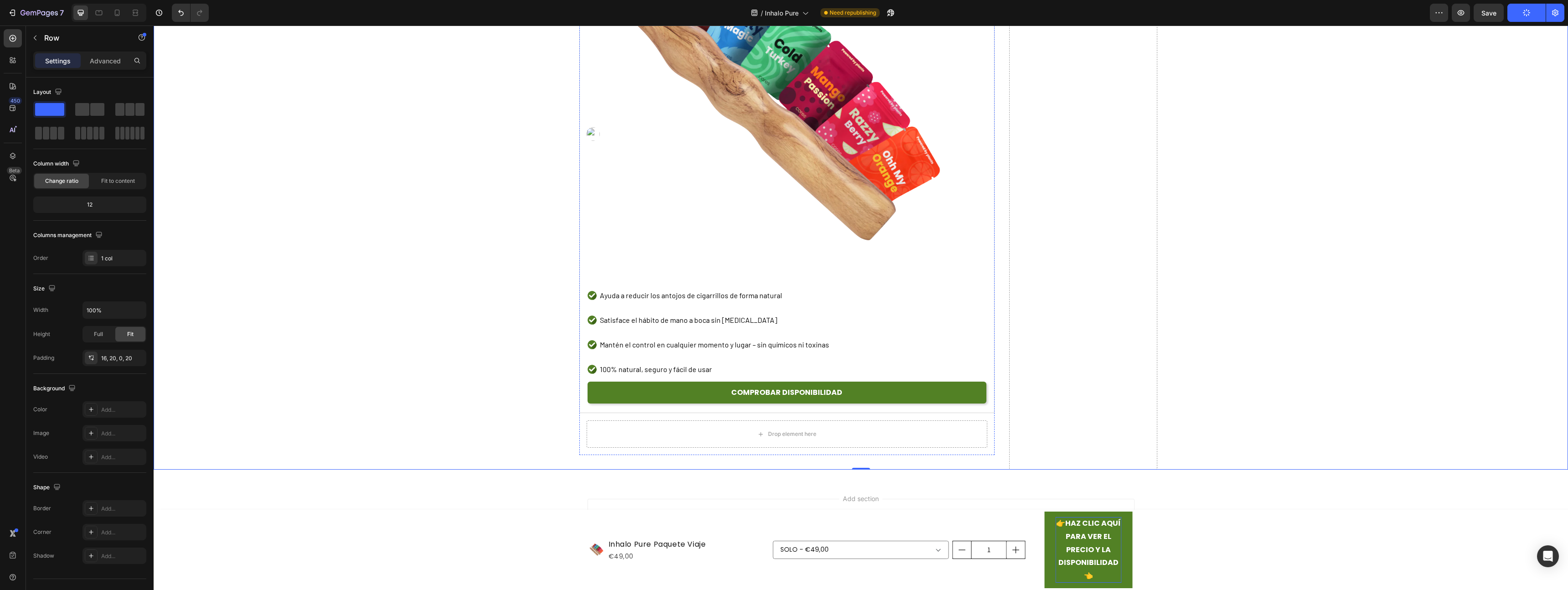
scroll to position [3218, 0]
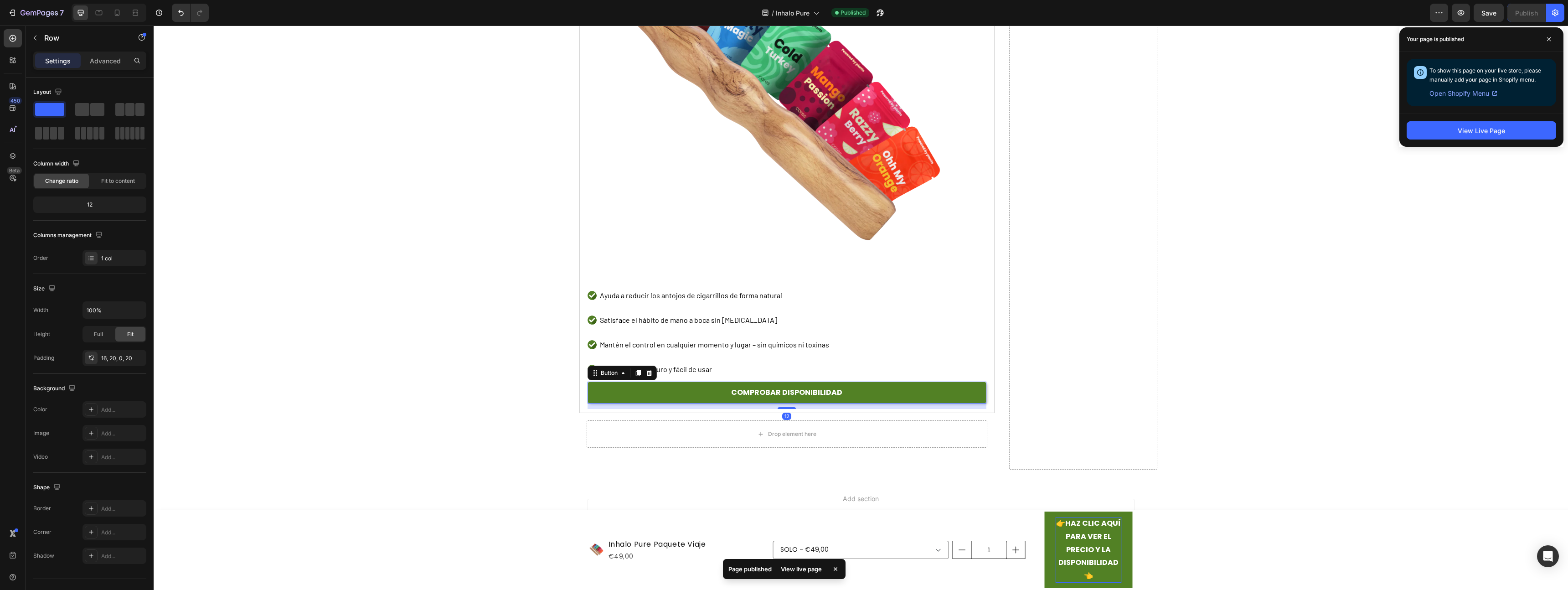
click at [654, 393] on link "COMPROBAR DISPONIBILIDAD" at bounding box center [786, 393] width 399 height 23
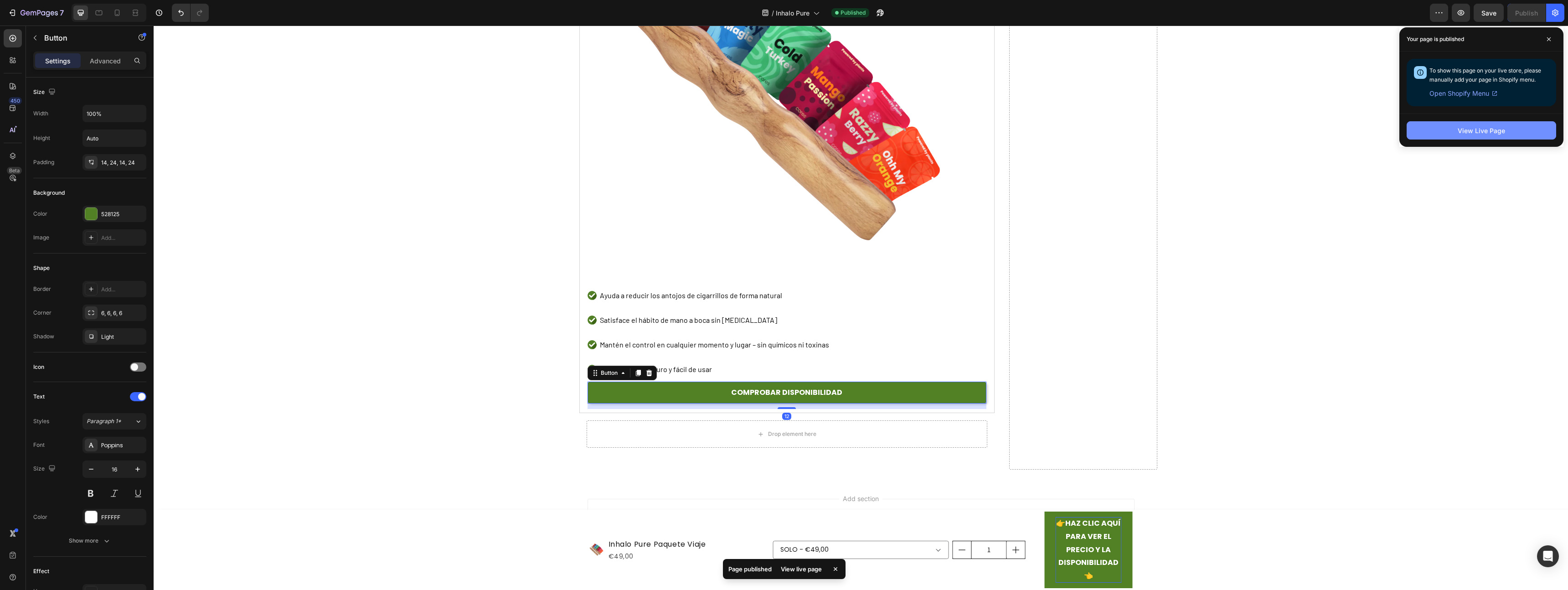
click at [1499, 135] on div "View Live Page" at bounding box center [1482, 131] width 47 height 10
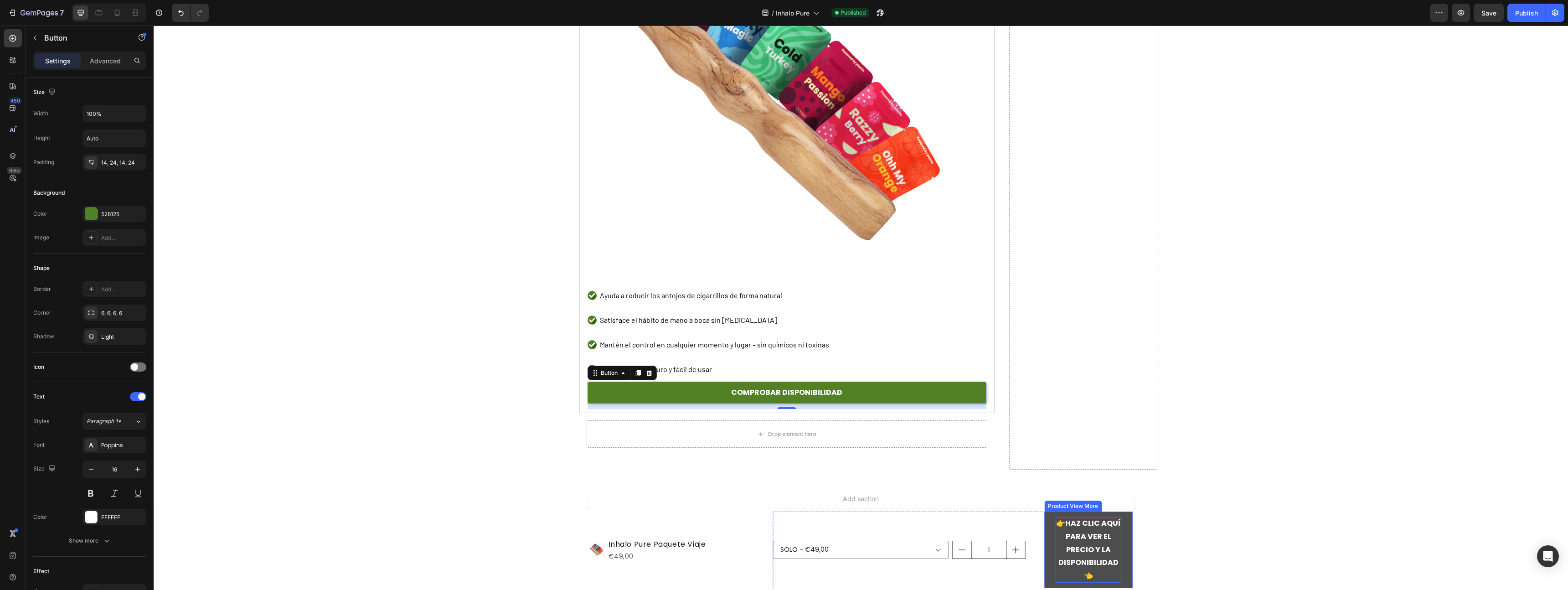
click at [1045, 555] on button "👉 HAZ CLIC AQUÍ PARA VER EL PRECIO Y LA DISPONIBILIDAD 👈" at bounding box center [1088, 550] width 88 height 77
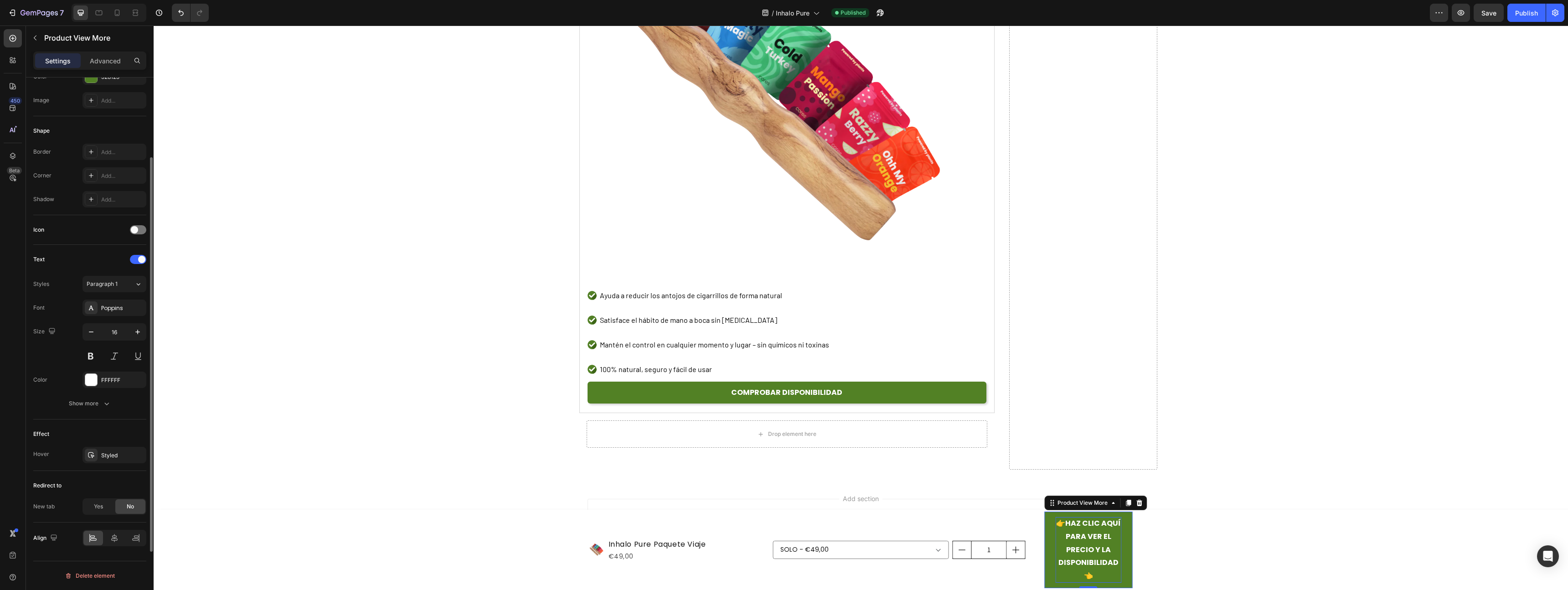
scroll to position [0, 0]
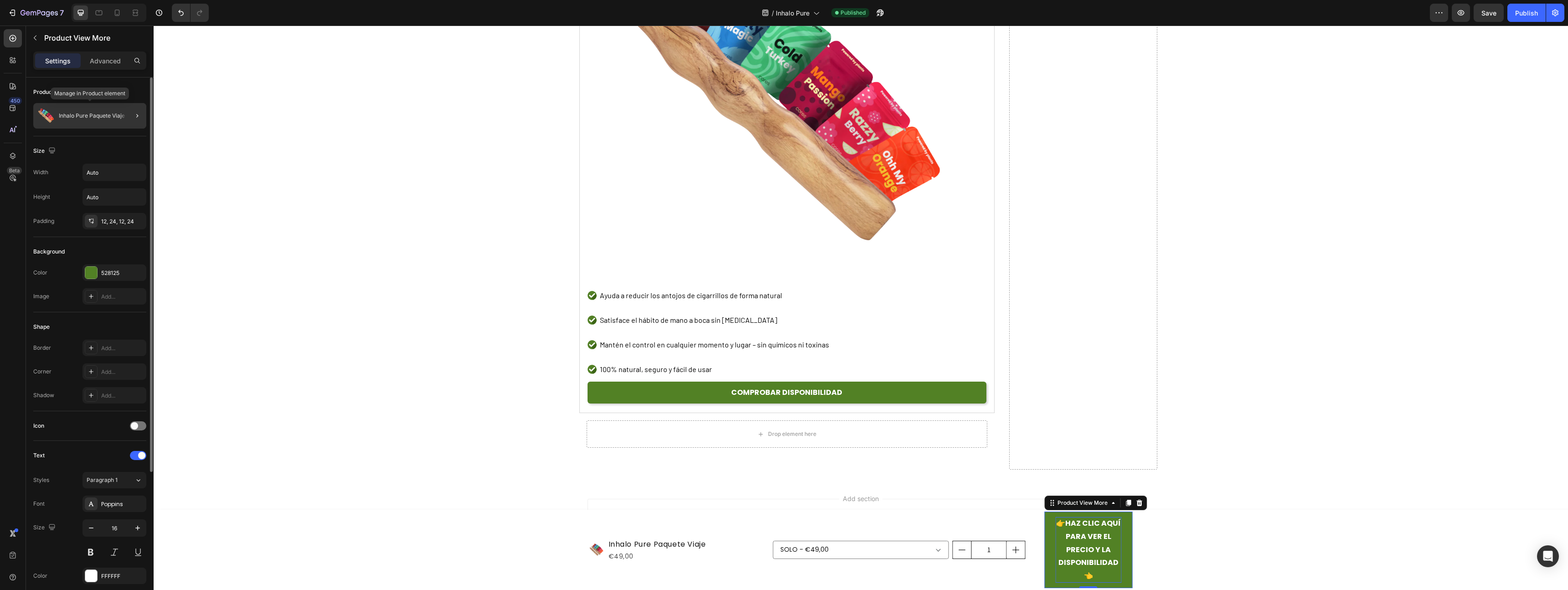
click at [81, 122] on div "Inhalo Pure Paquete Viaje" at bounding box center [90, 116] width 113 height 26
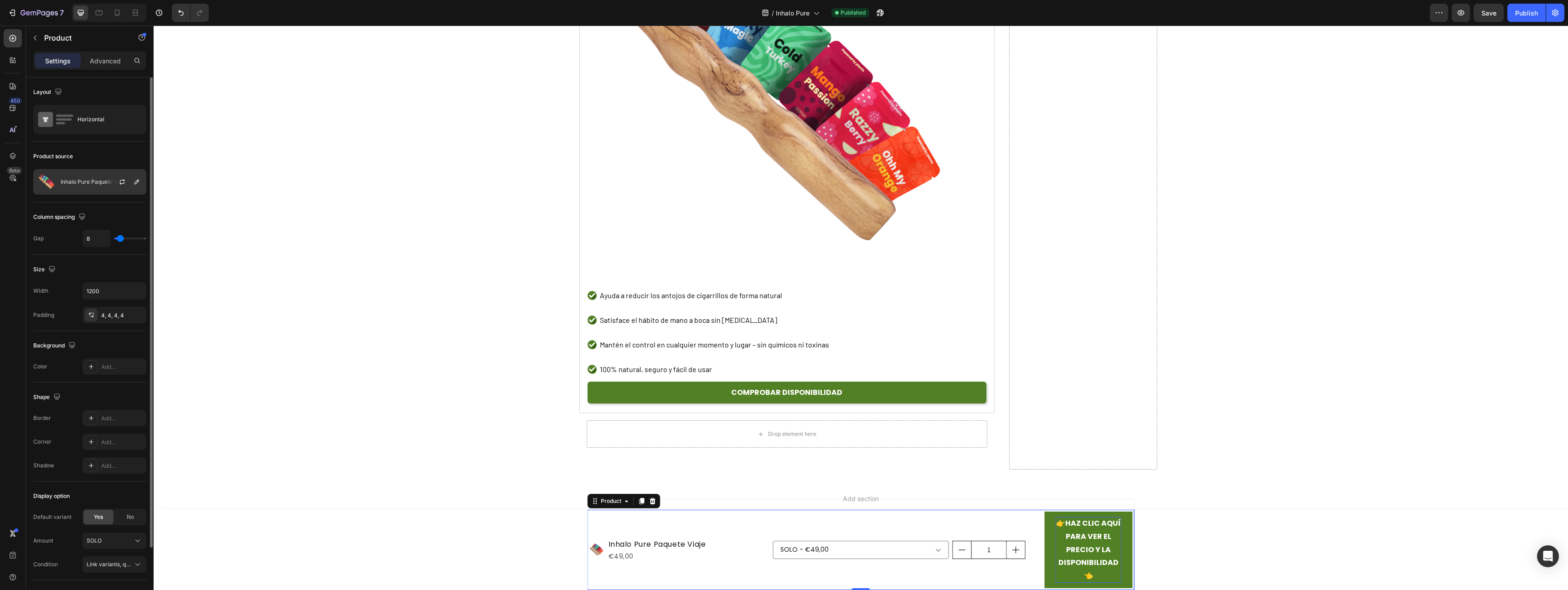
click at [105, 184] on p "Inhalo Pure Paquete Viaje" at bounding box center [94, 182] width 66 height 6
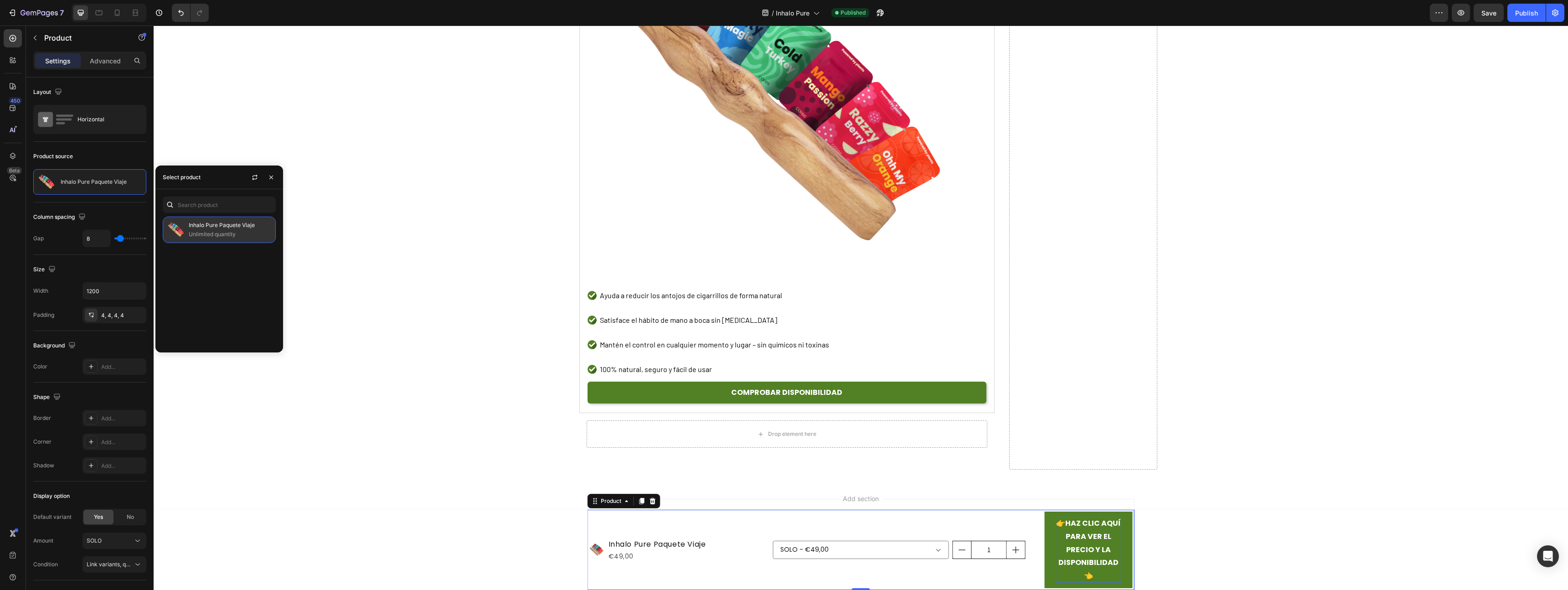
click at [200, 236] on p "Unlimited quantity" at bounding box center [230, 234] width 83 height 9
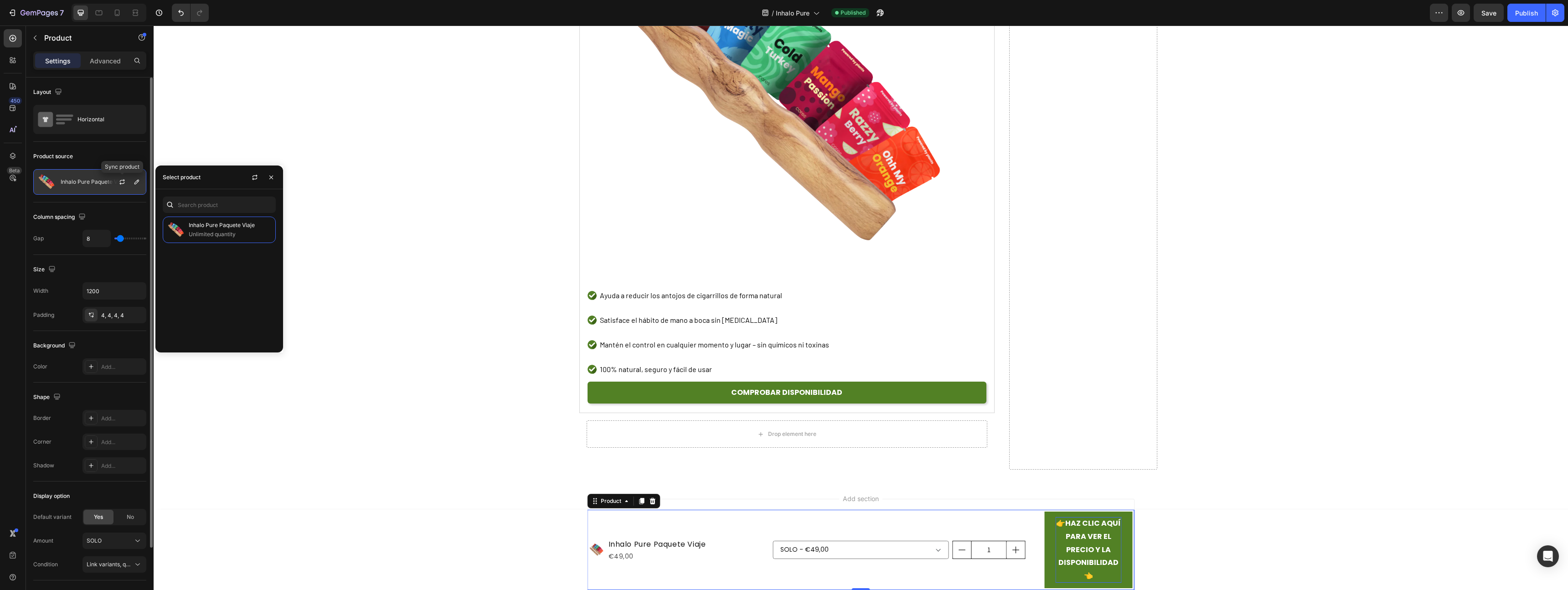
click at [69, 181] on p "Inhalo Pure Paquete Viaje" at bounding box center [94, 182] width 66 height 6
click at [49, 233] on div "Gap 8" at bounding box center [90, 238] width 113 height 17
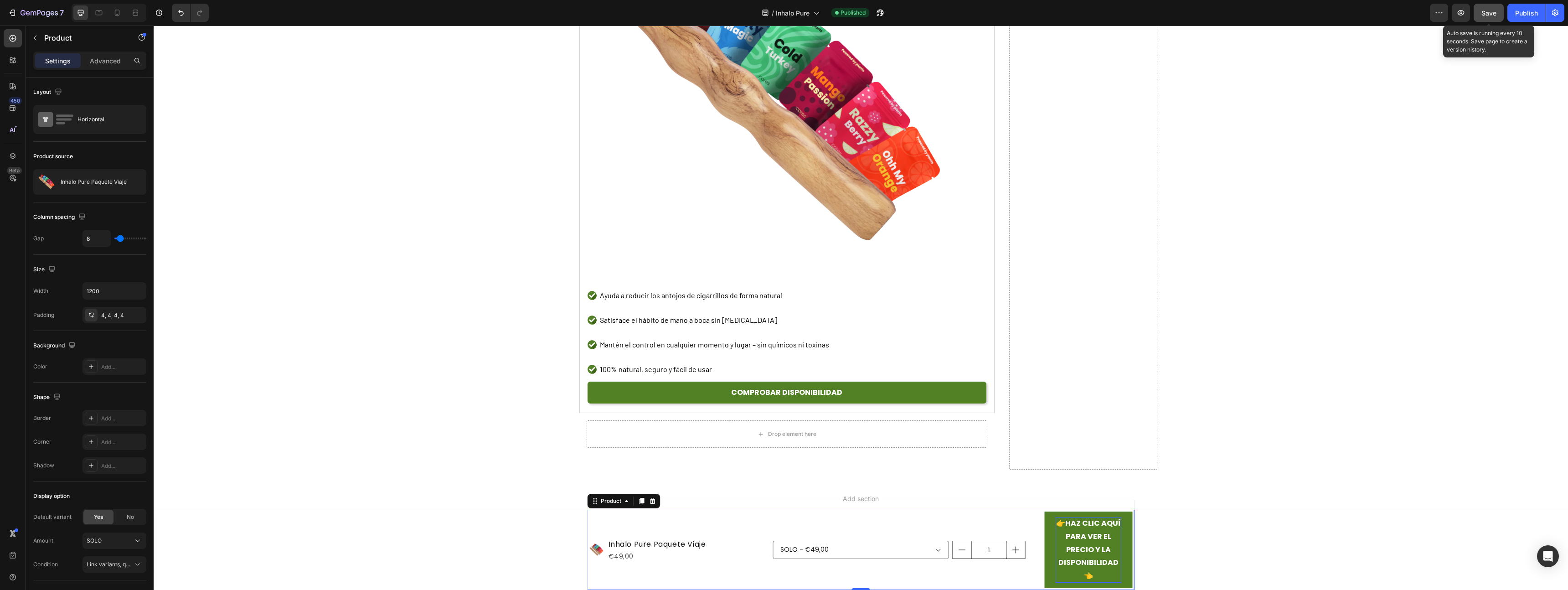
click at [1487, 18] on button "Save" at bounding box center [1488, 13] width 30 height 18
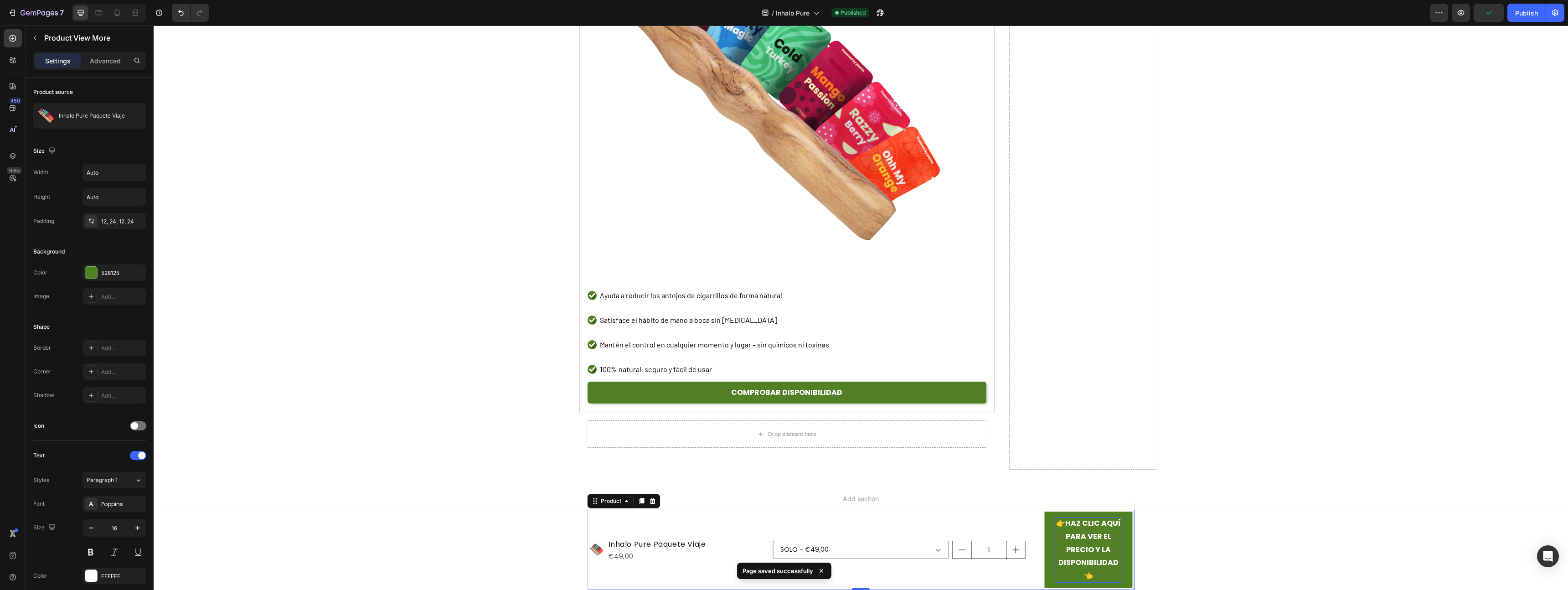
click at [1085, 546] on strong "HAZ CLIC AQUÍ PARA VER EL PRECIO Y LA DISPONIBILIDAD" at bounding box center [1090, 543] width 63 height 50
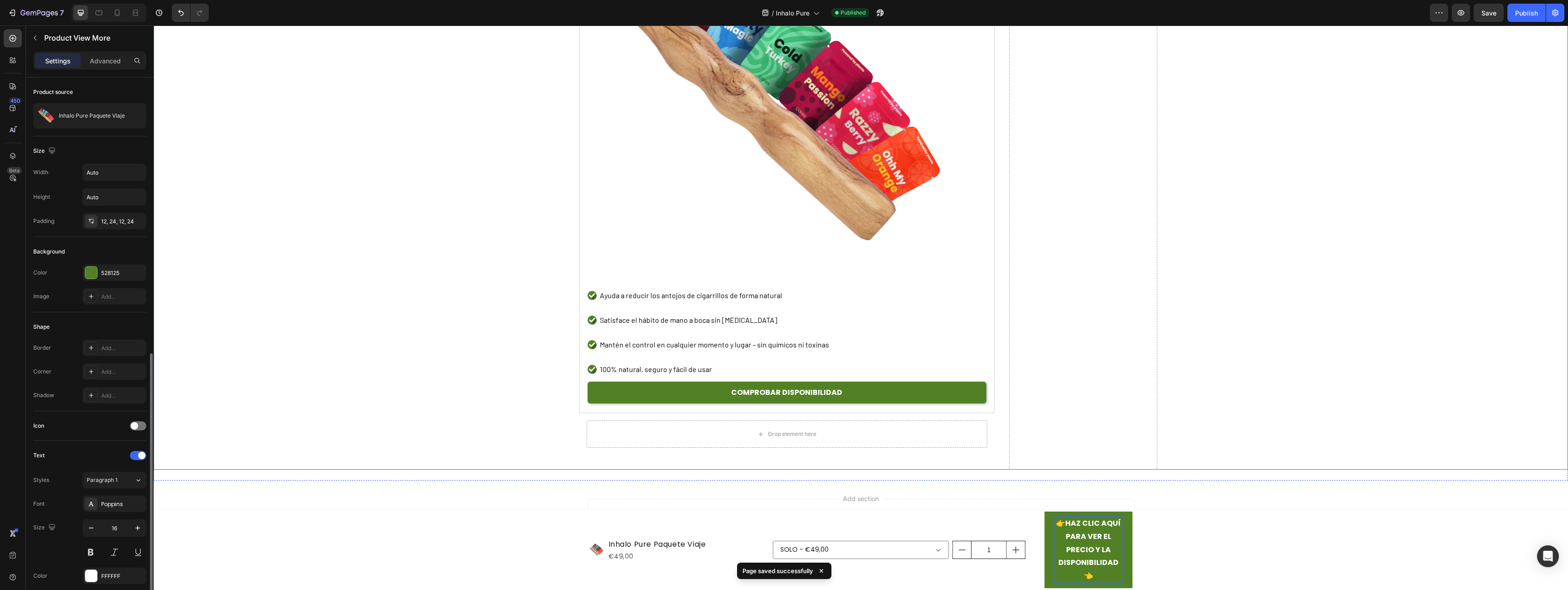
scroll to position [196, 0]
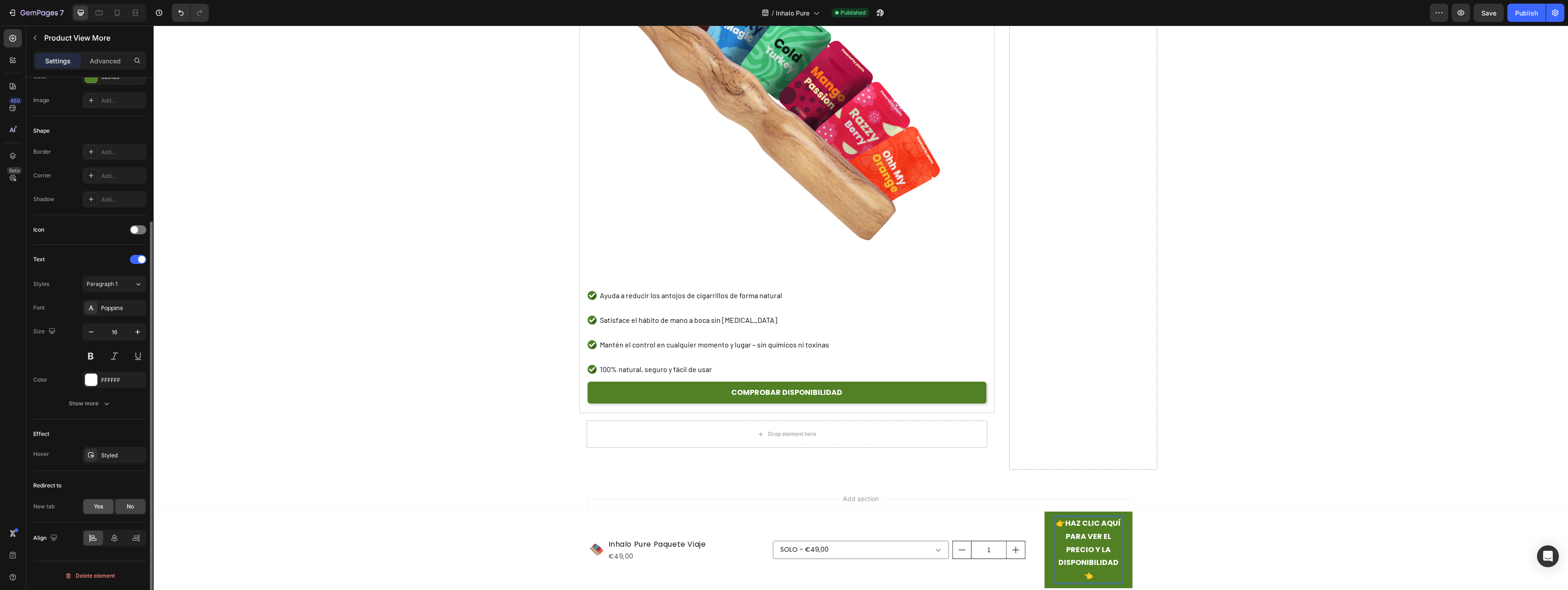
click at [96, 510] on span "Yes" at bounding box center [98, 506] width 9 height 8
click at [1055, 547] on p "👉 HAZ CLIC AQUÍ PARA VER EL PRECIO Y LA DISPONIBILIDAD 👈" at bounding box center [1088, 550] width 66 height 66
click at [1046, 548] on button "👉 HAZ CLIC AQUÍ PARA VER EL PRECIO Y LA DISPONIBILIDAD 👈" at bounding box center [1088, 550] width 88 height 77
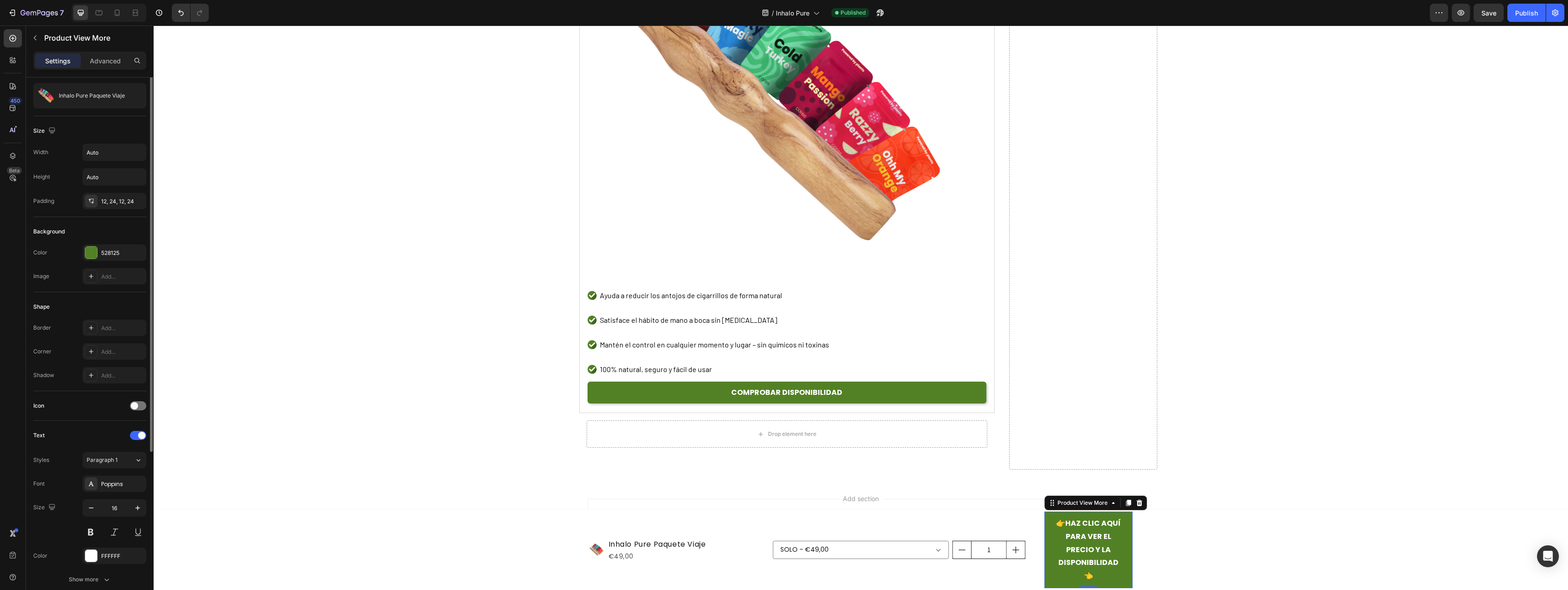
scroll to position [0, 0]
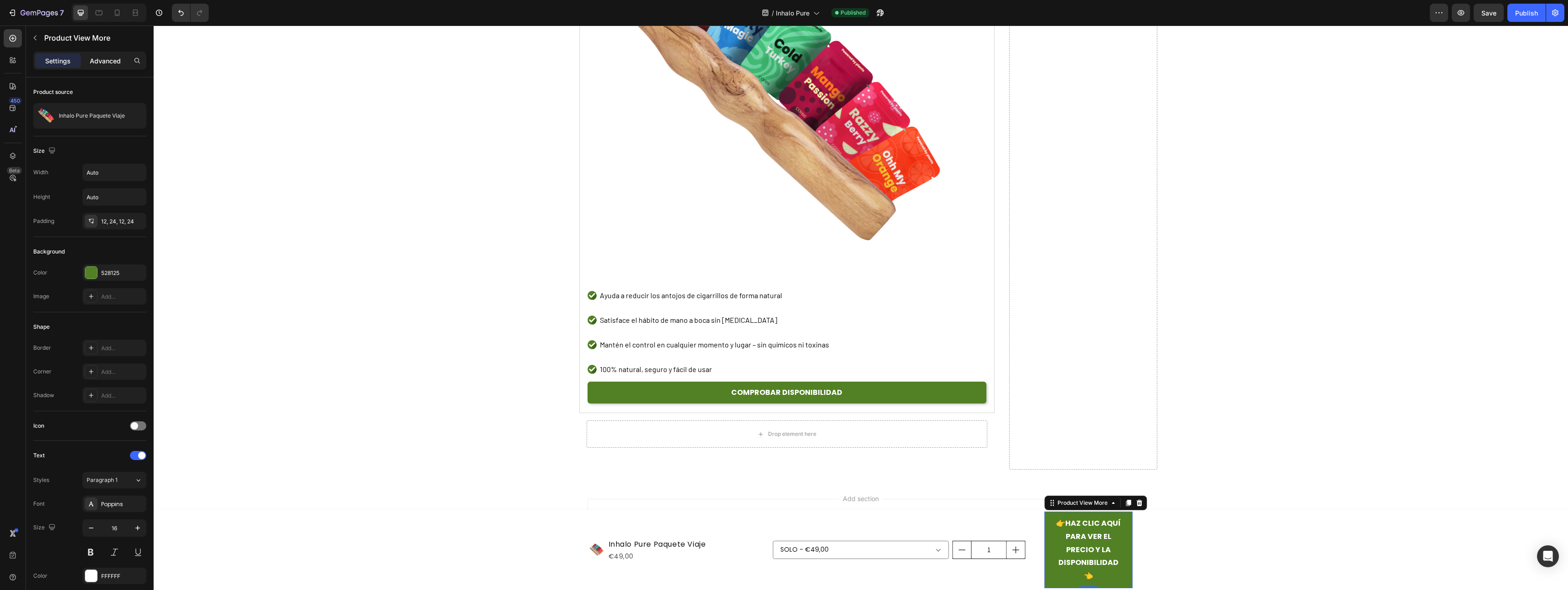
click at [102, 61] on p "Advanced" at bounding box center [105, 61] width 31 height 10
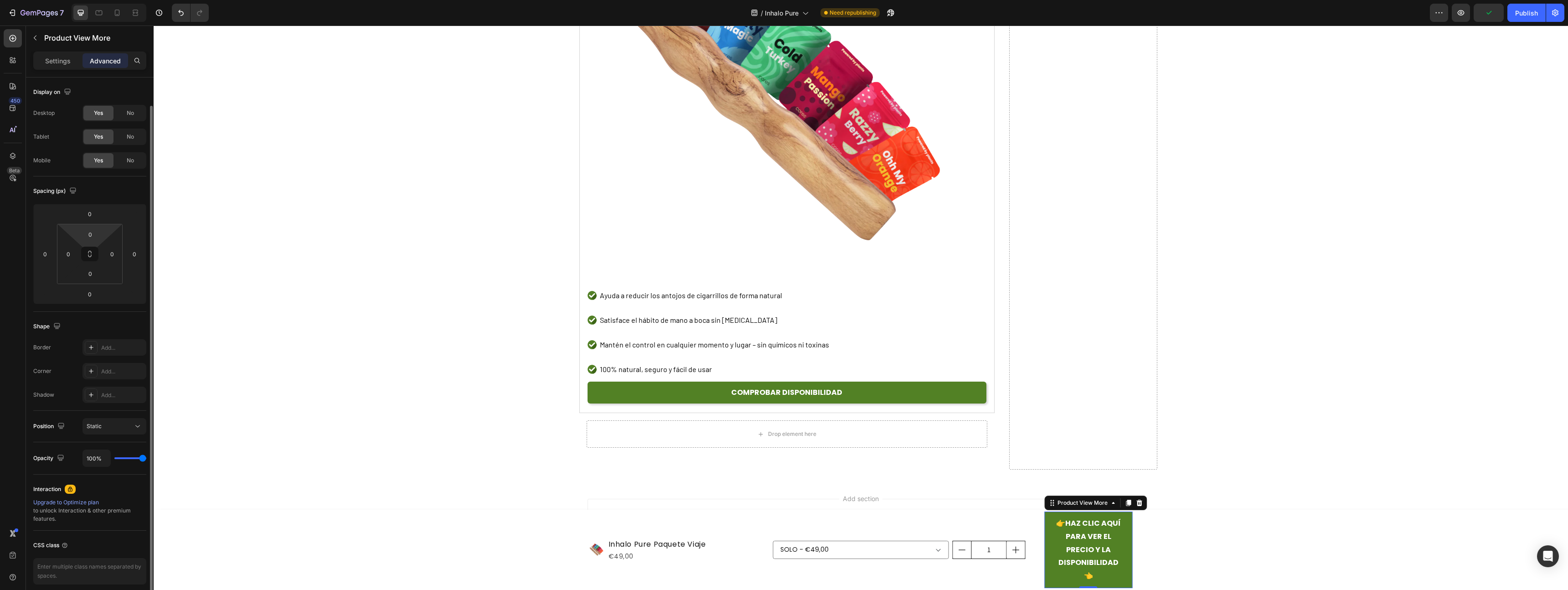
scroll to position [2, 0]
click at [63, 65] on div "Settings" at bounding box center [58, 61] width 46 height 15
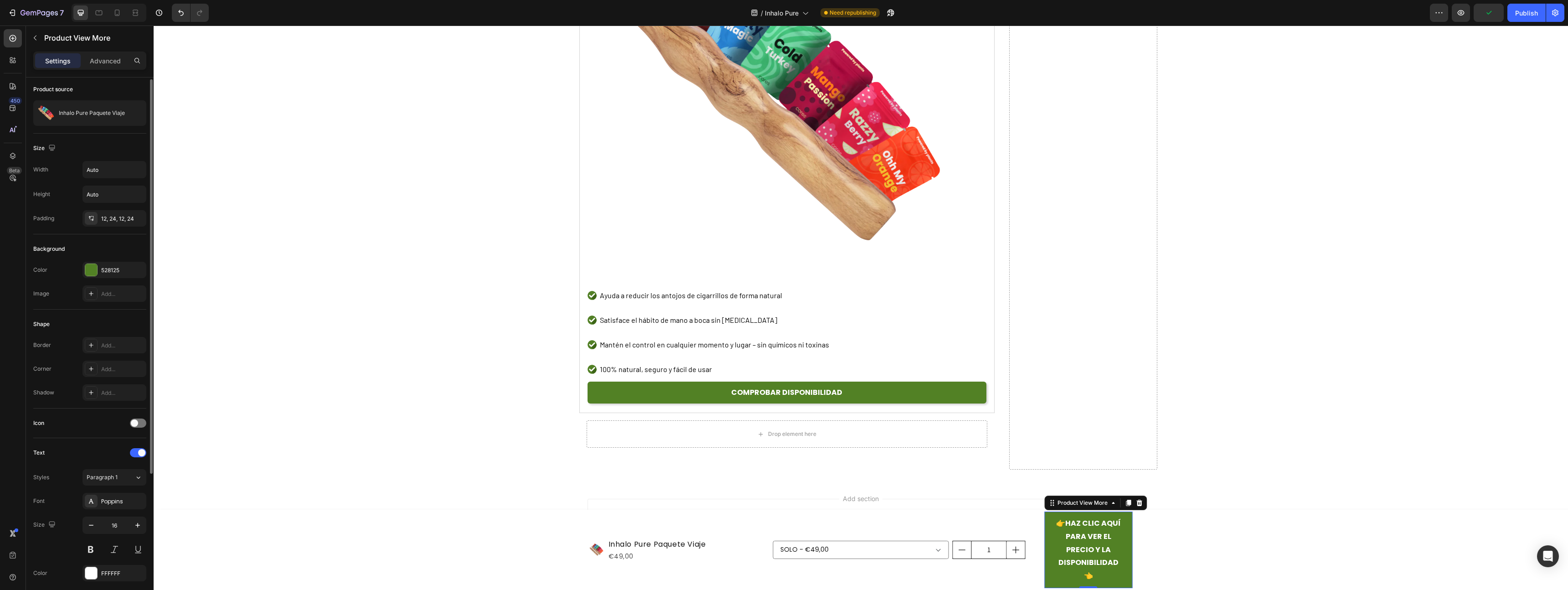
scroll to position [196, 0]
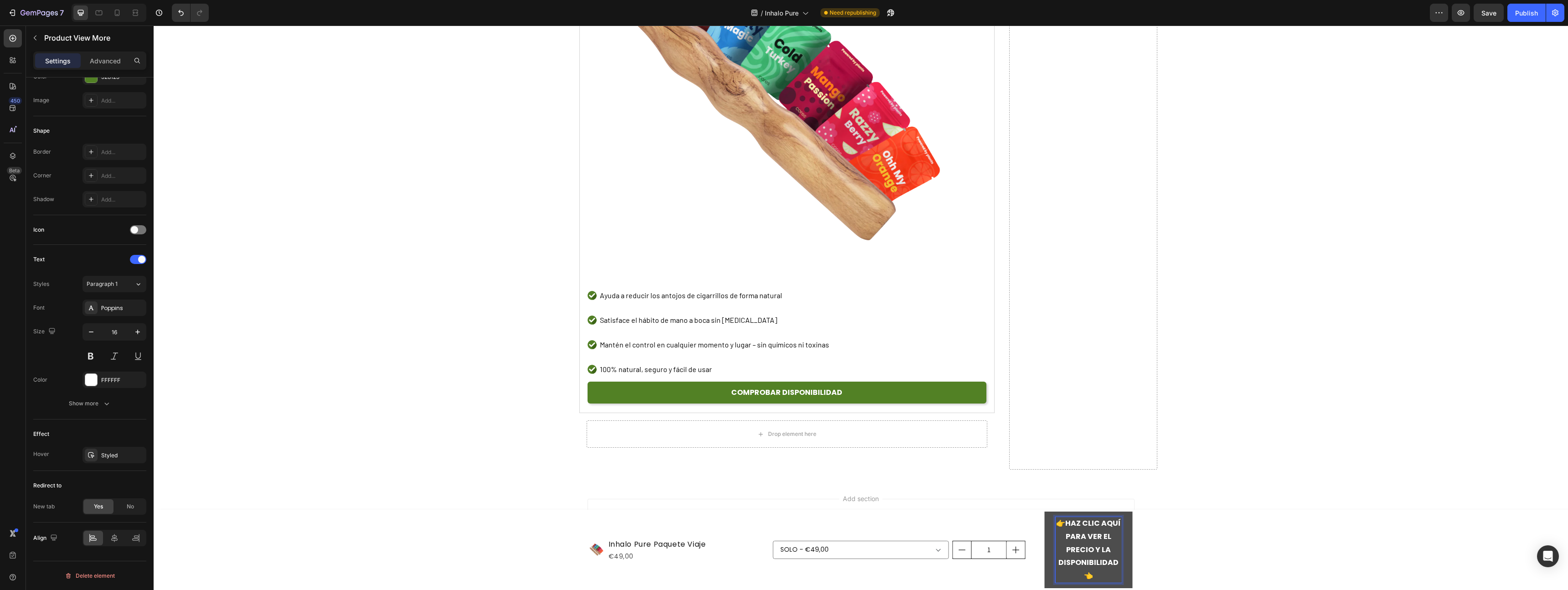
click at [1045, 551] on button "👉 HAZ CLIC AQUÍ PARA VER EL PRECIO Y LA DISPONIBILIDAD 👈" at bounding box center [1088, 550] width 88 height 77
click at [1455, 16] on button "button" at bounding box center [1461, 13] width 18 height 18
click at [1516, 16] on div "Publish" at bounding box center [1526, 13] width 23 height 10
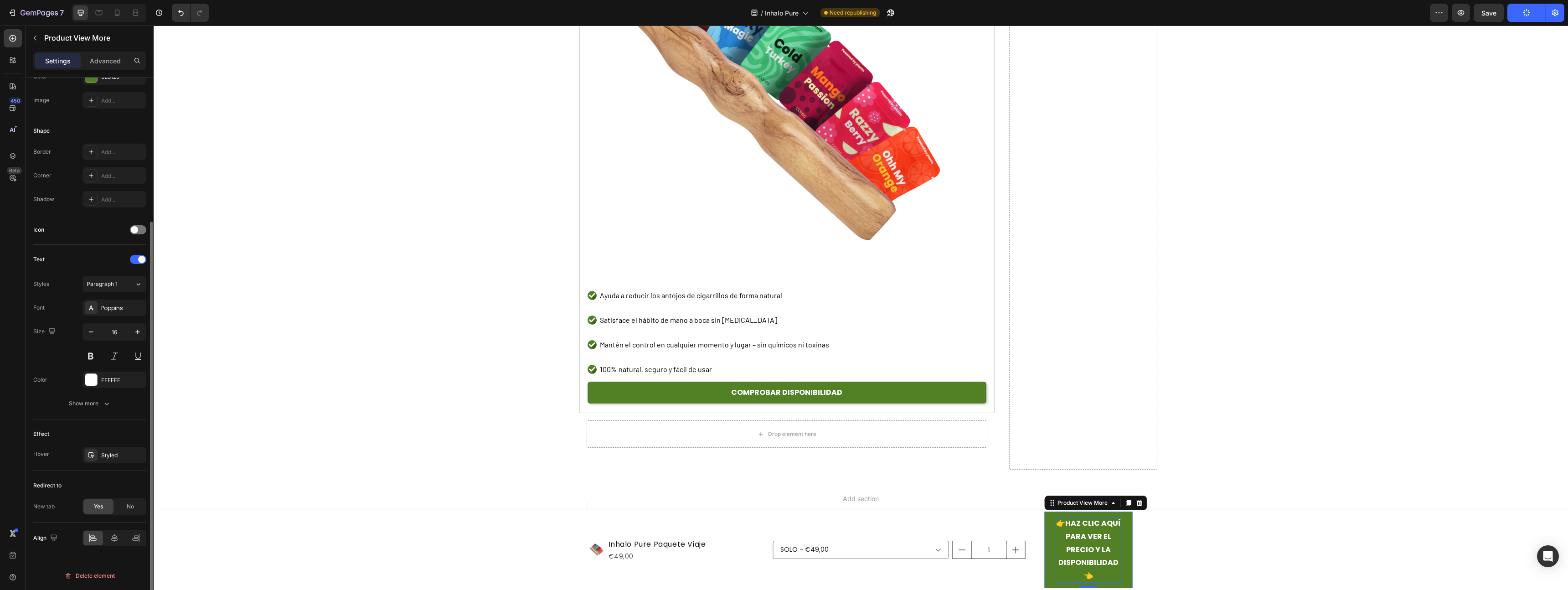
scroll to position [0, 0]
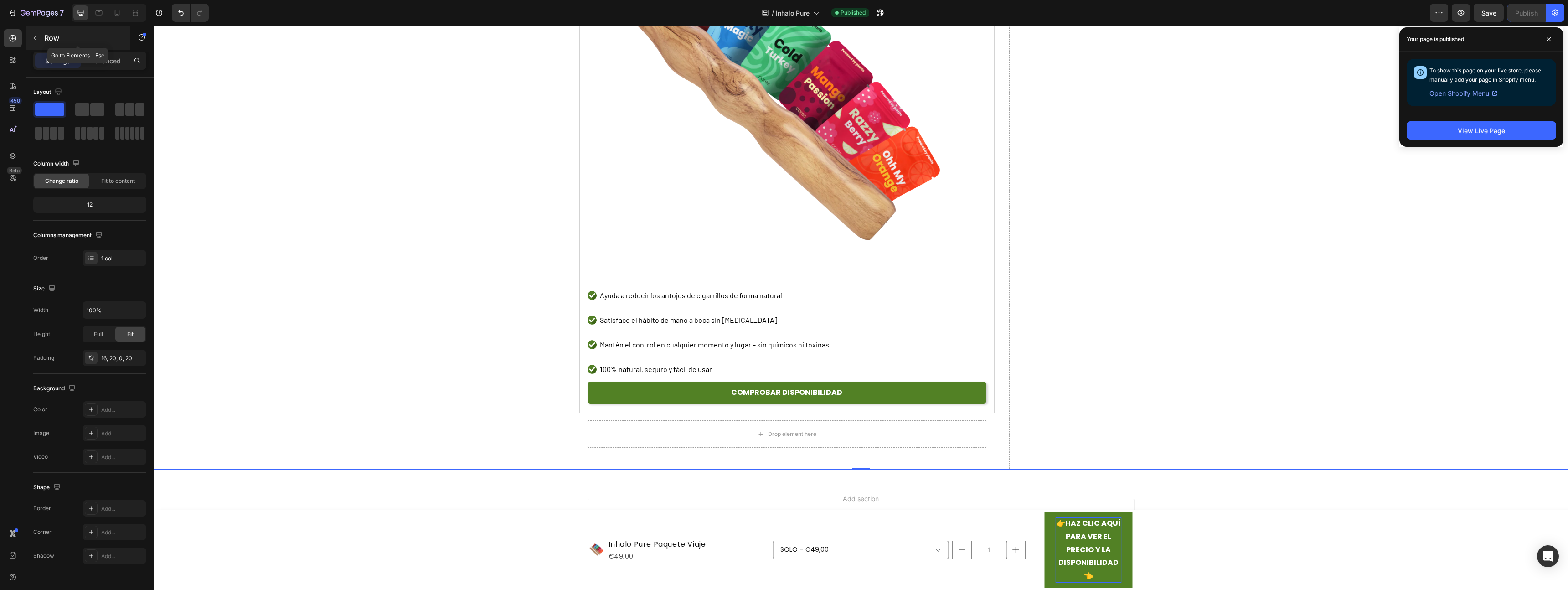
click at [37, 31] on button "button" at bounding box center [35, 38] width 15 height 15
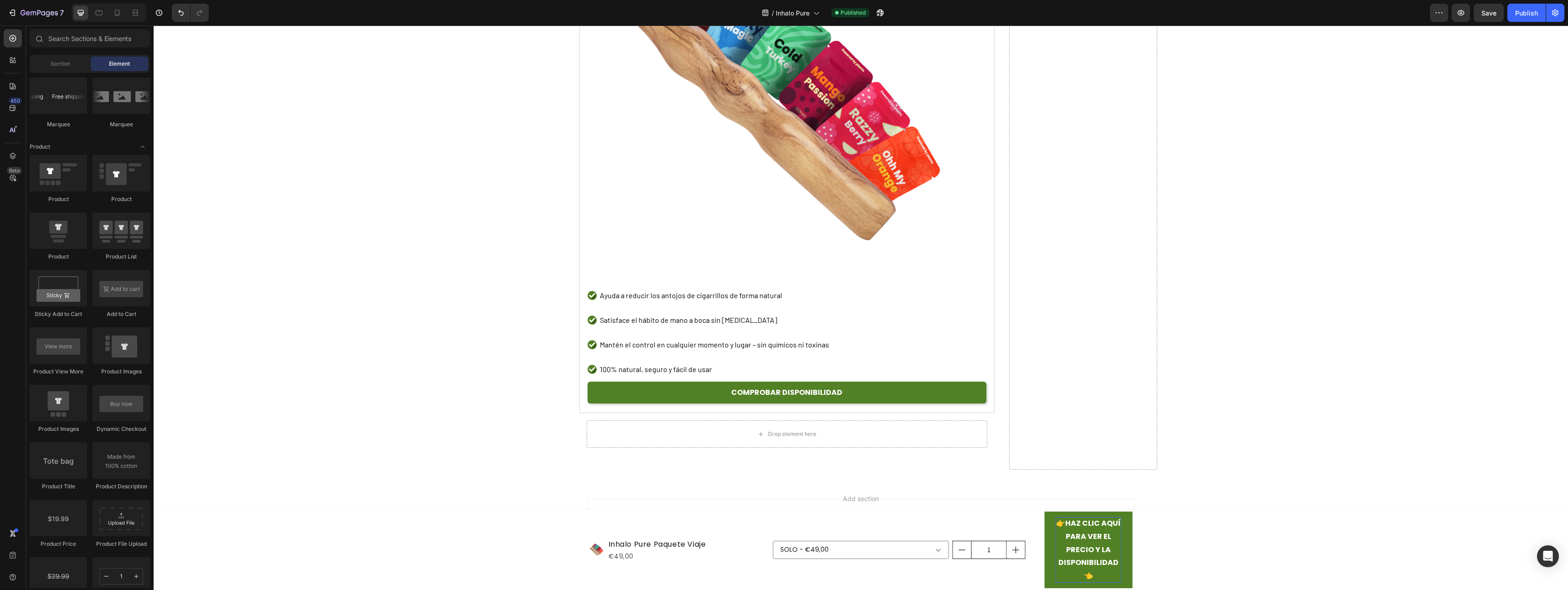
scroll to position [2187, 0]
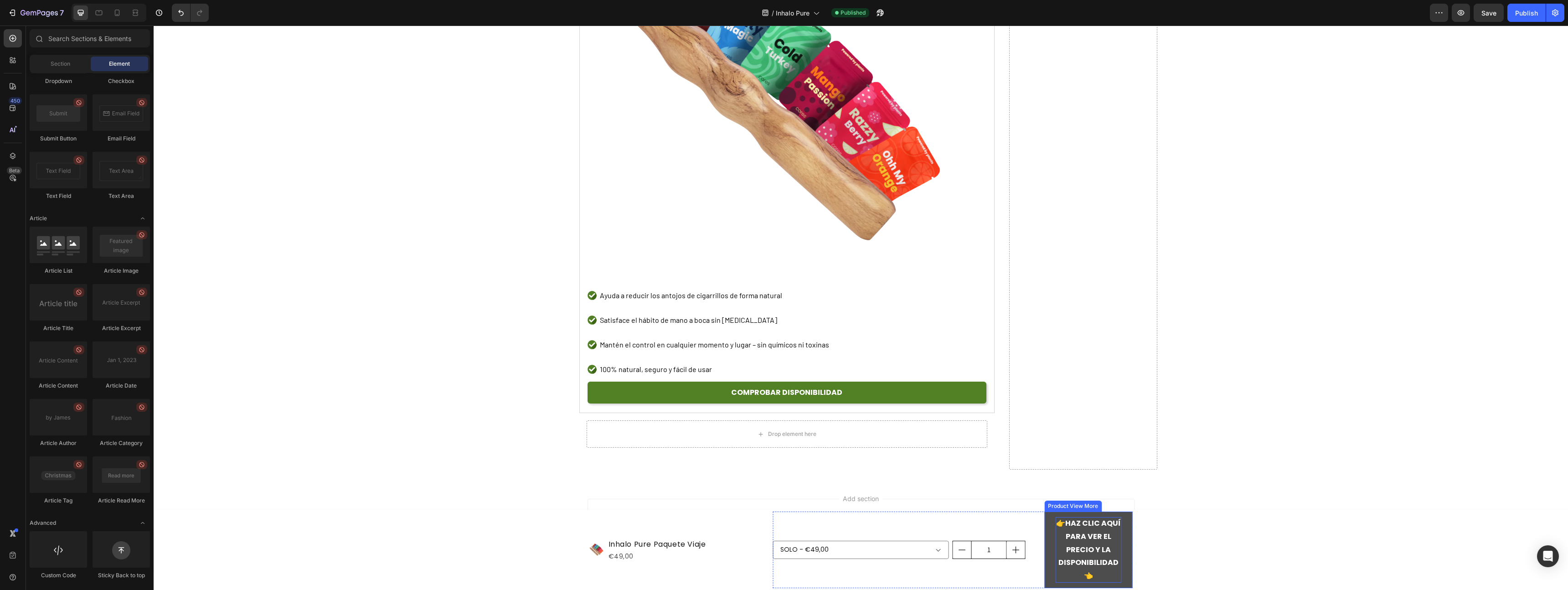
click at [1048, 539] on button "👉 HAZ CLIC AQUÍ PARA VER EL PRECIO Y LA DISPONIBILIDAD 👈" at bounding box center [1088, 550] width 88 height 77
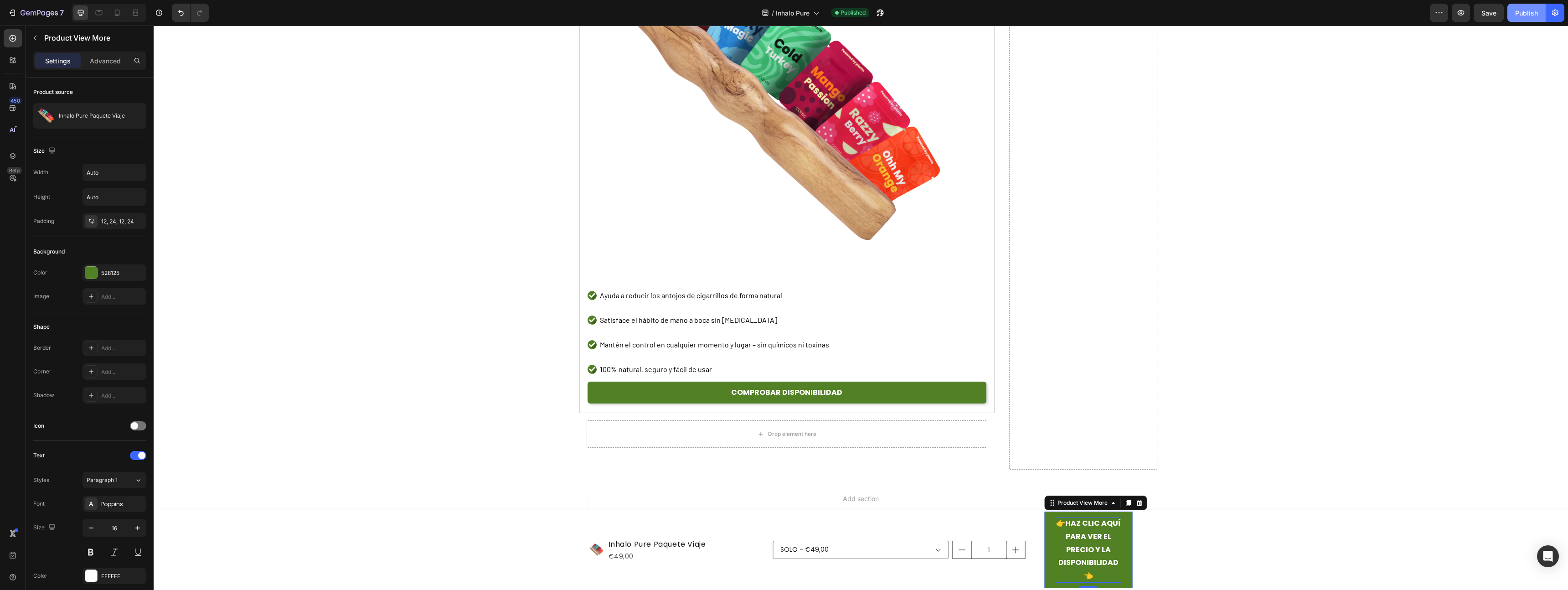
click at [1524, 16] on div "Publish" at bounding box center [1526, 13] width 23 height 10
click at [1524, 16] on button "Publish" at bounding box center [1526, 13] width 38 height 18
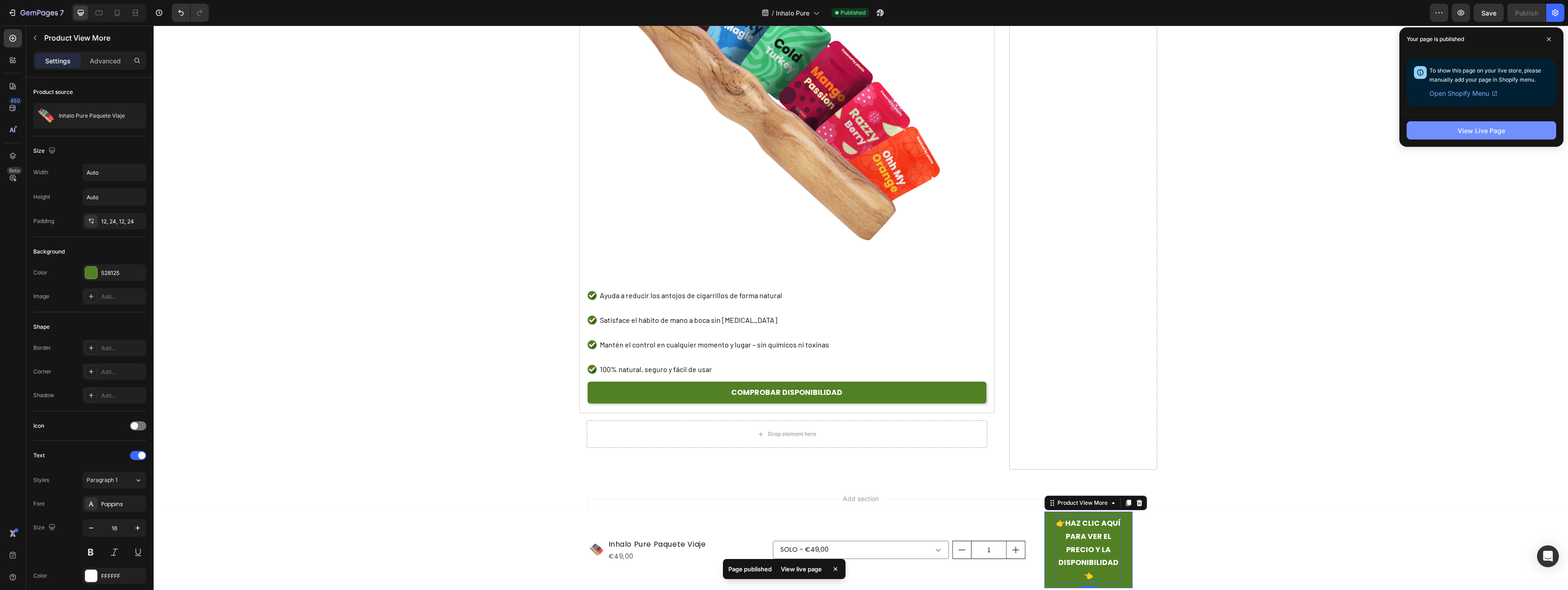
click at [1476, 130] on div "View Live Page" at bounding box center [1482, 131] width 47 height 10
